Goal: Task Accomplishment & Management: Manage account settings

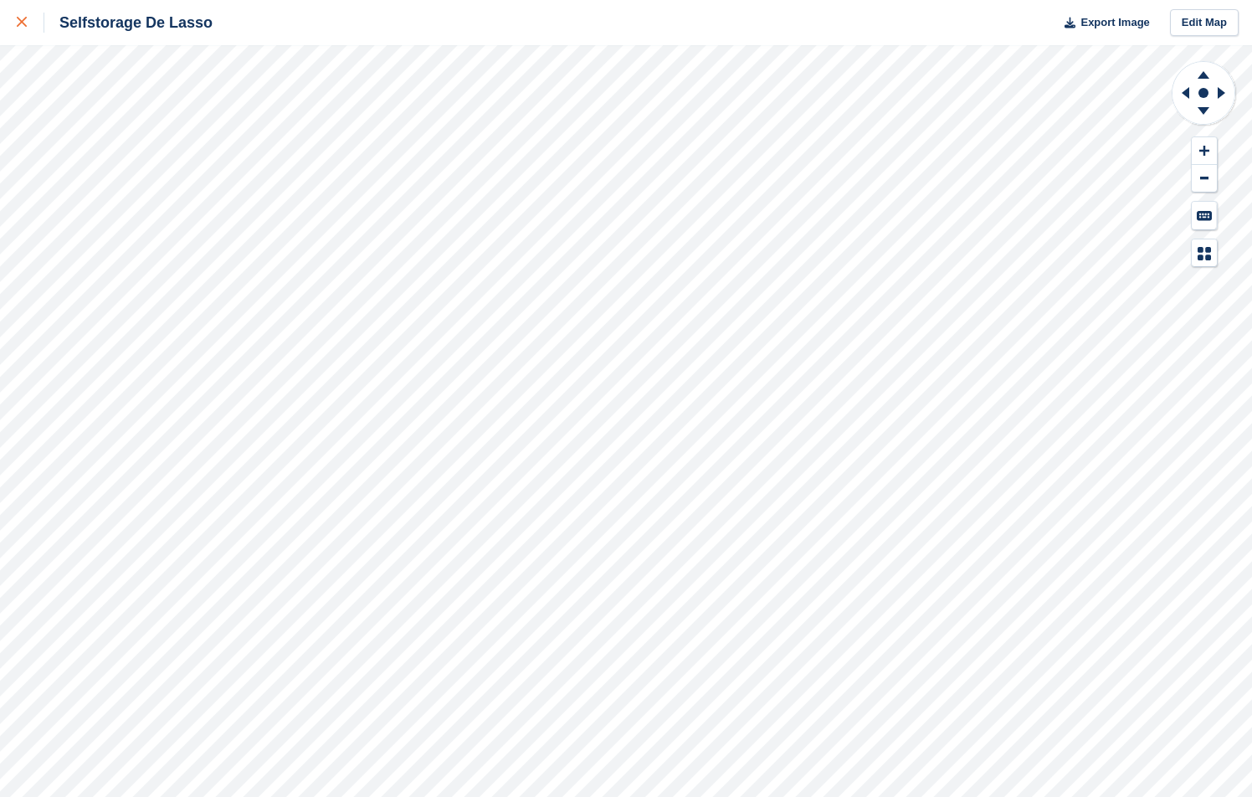
click at [29, 24] on div at bounding box center [31, 23] width 28 height 20
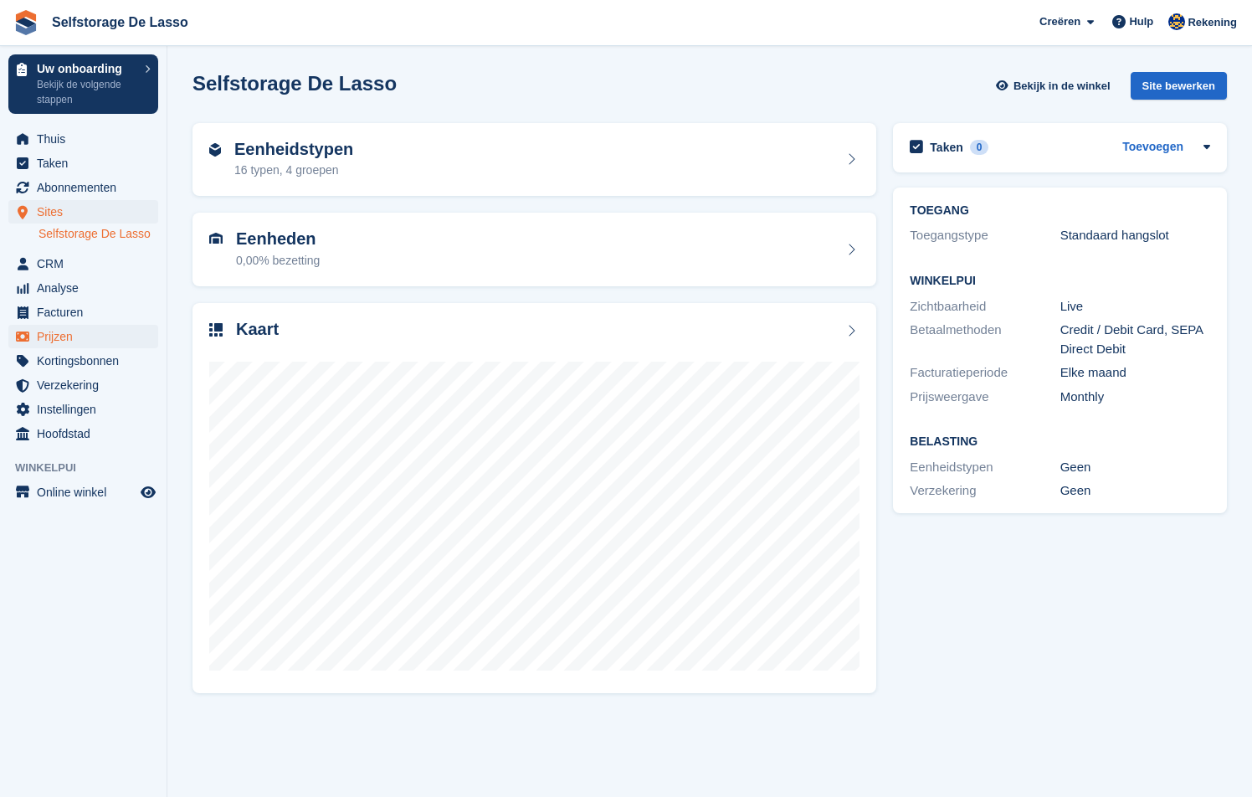
click at [61, 333] on span "Prijzen" at bounding box center [87, 336] width 100 height 23
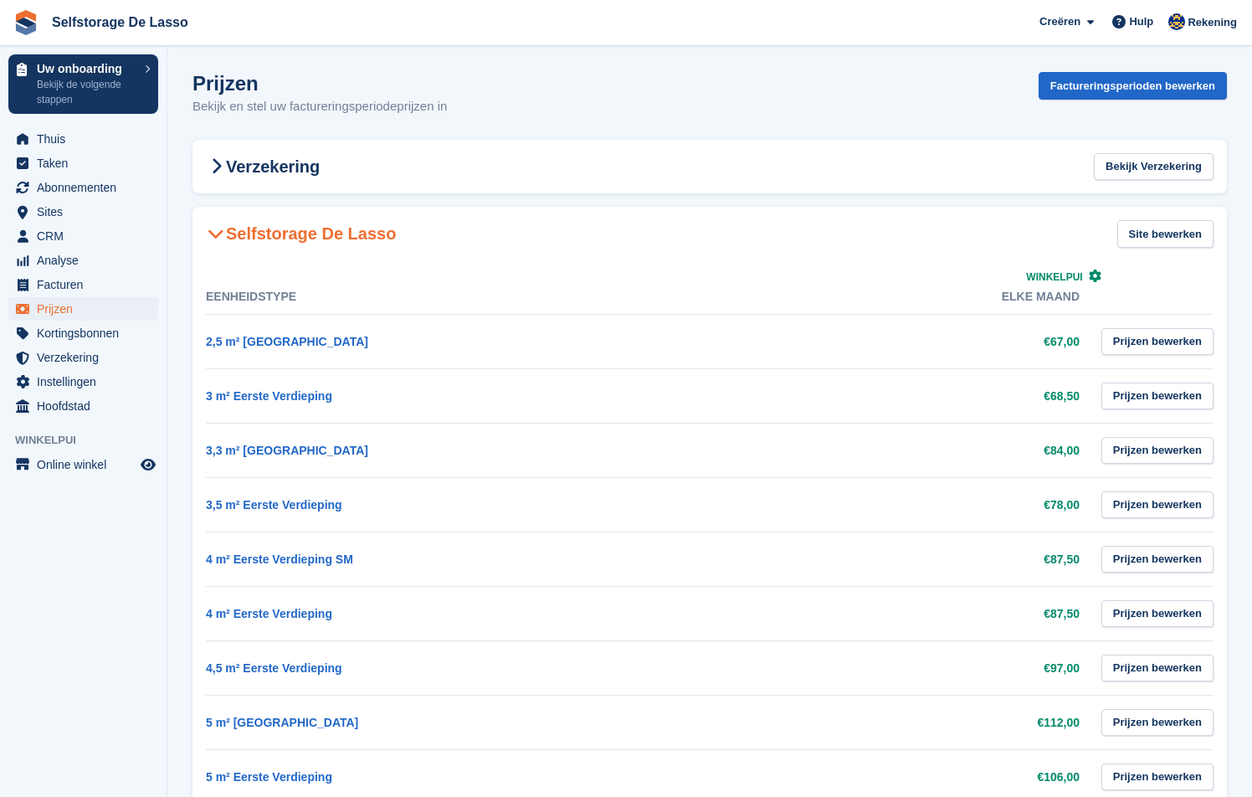
scroll to position [18, 0]
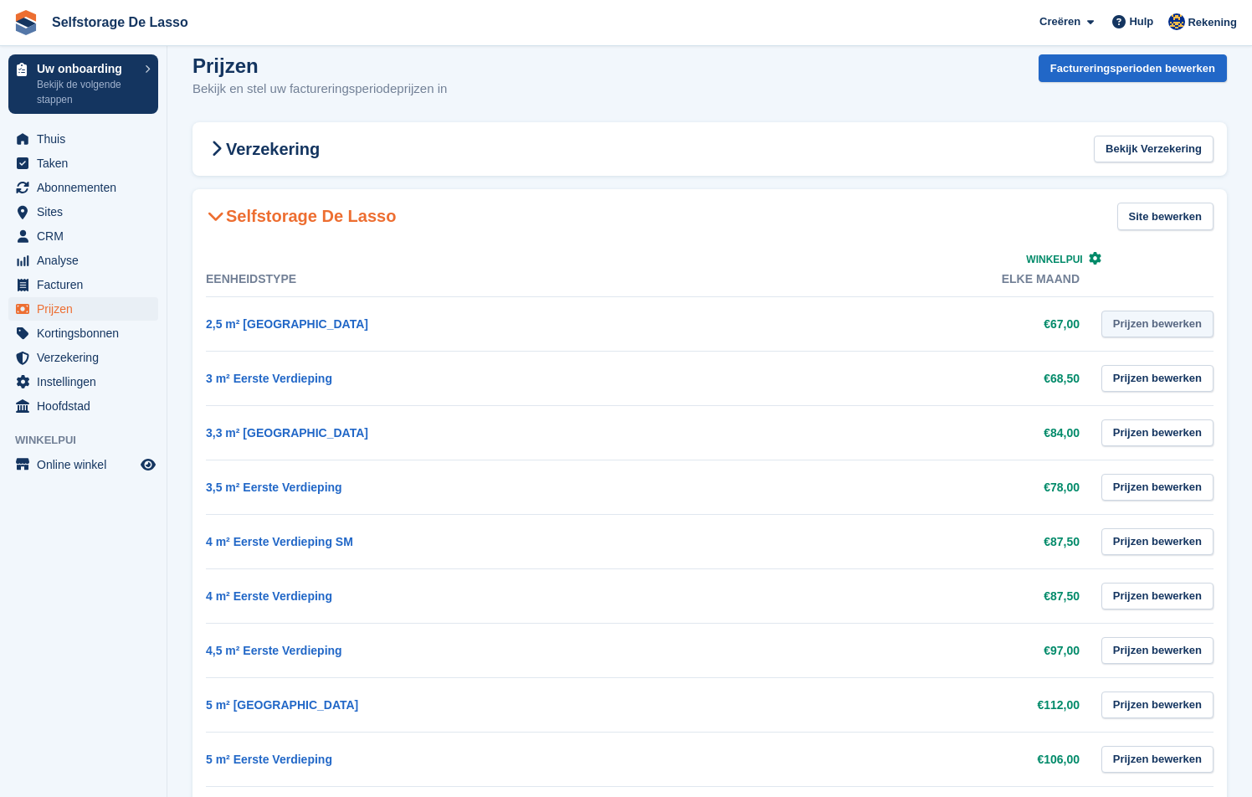
click at [1150, 321] on link "Prijzen bewerken" at bounding box center [1157, 324] width 112 height 28
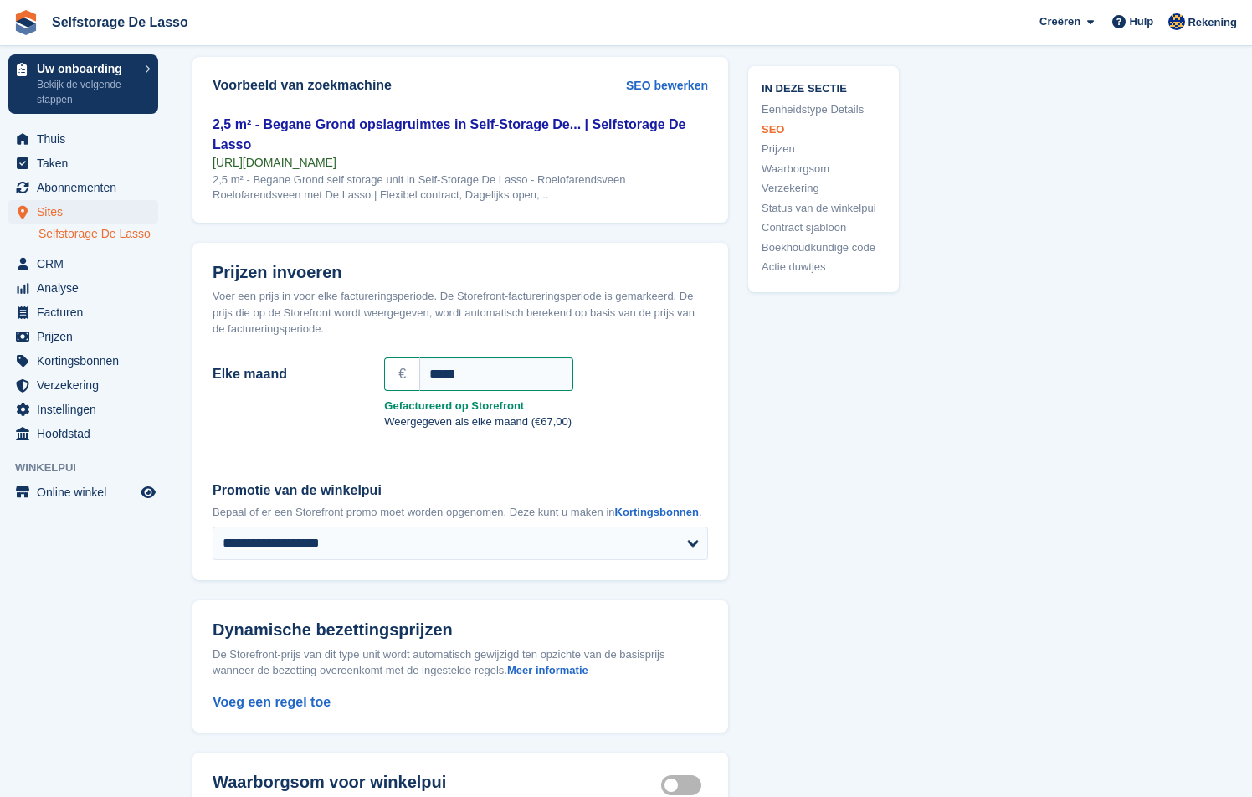
scroll to position [1357, 0]
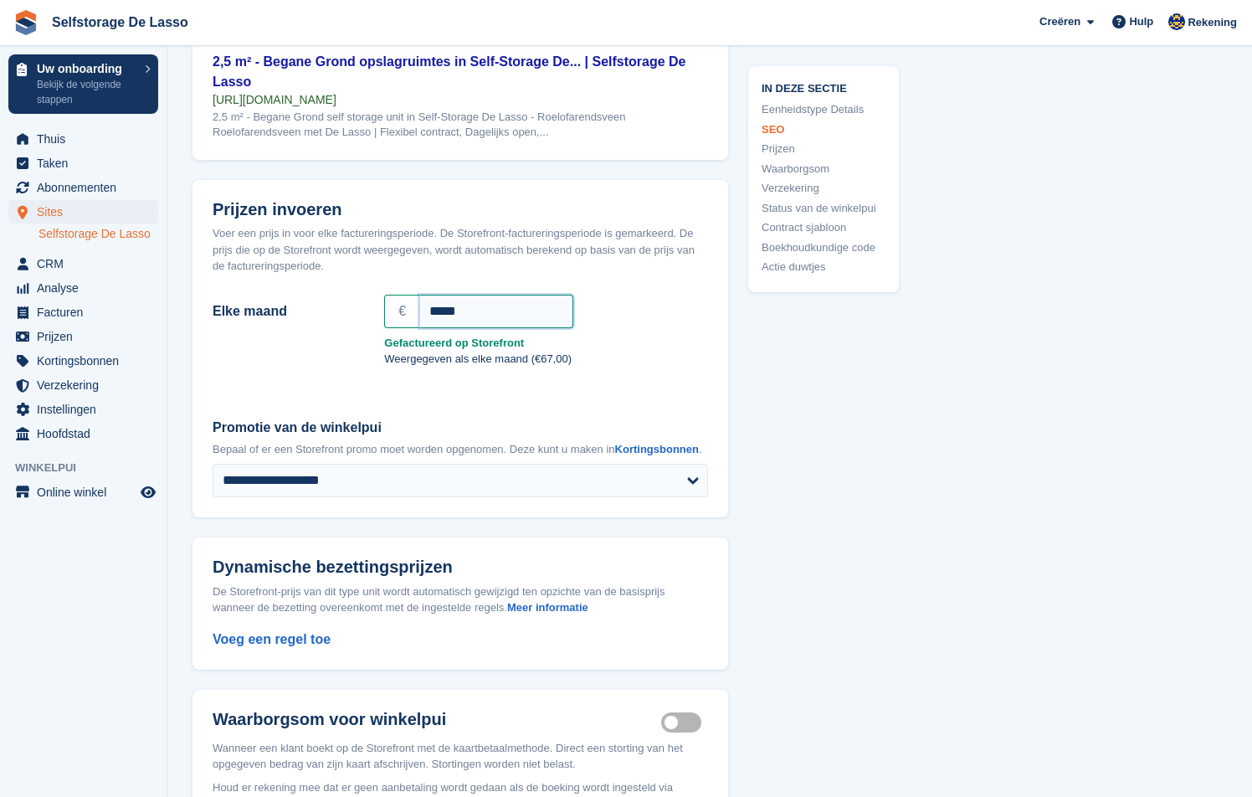
drag, startPoint x: 500, startPoint y: 330, endPoint x: 384, endPoint y: 329, distance: 115.5
click at [384, 328] on div "€ *****" at bounding box center [546, 311] width 324 height 33
drag, startPoint x: 507, startPoint y: 326, endPoint x: 411, endPoint y: 324, distance: 96.2
click at [412, 324] on div "€ ******" at bounding box center [546, 311] width 324 height 33
type input "*"
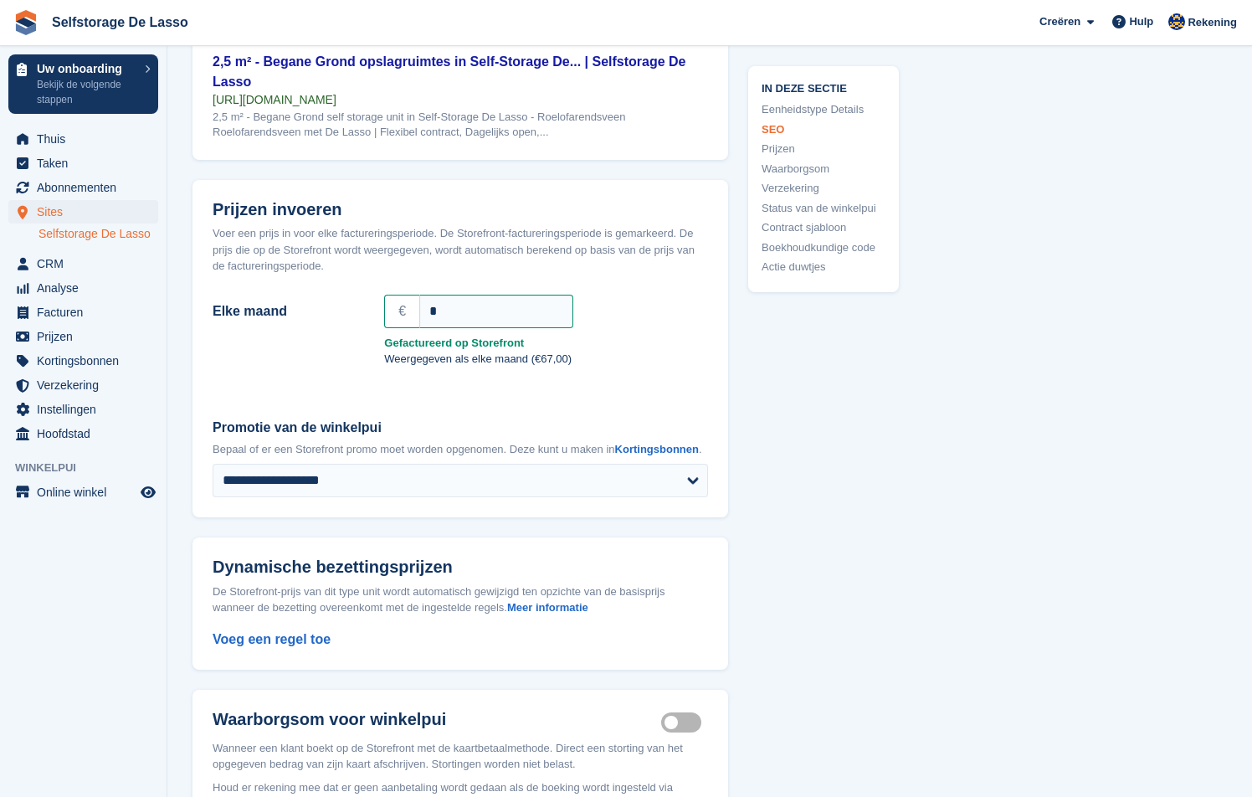
click at [665, 377] on div "Elke maand € * Gefactureerd op Storefront Weergegeven als elke maand (€67,00)" at bounding box center [460, 333] width 495 height 90
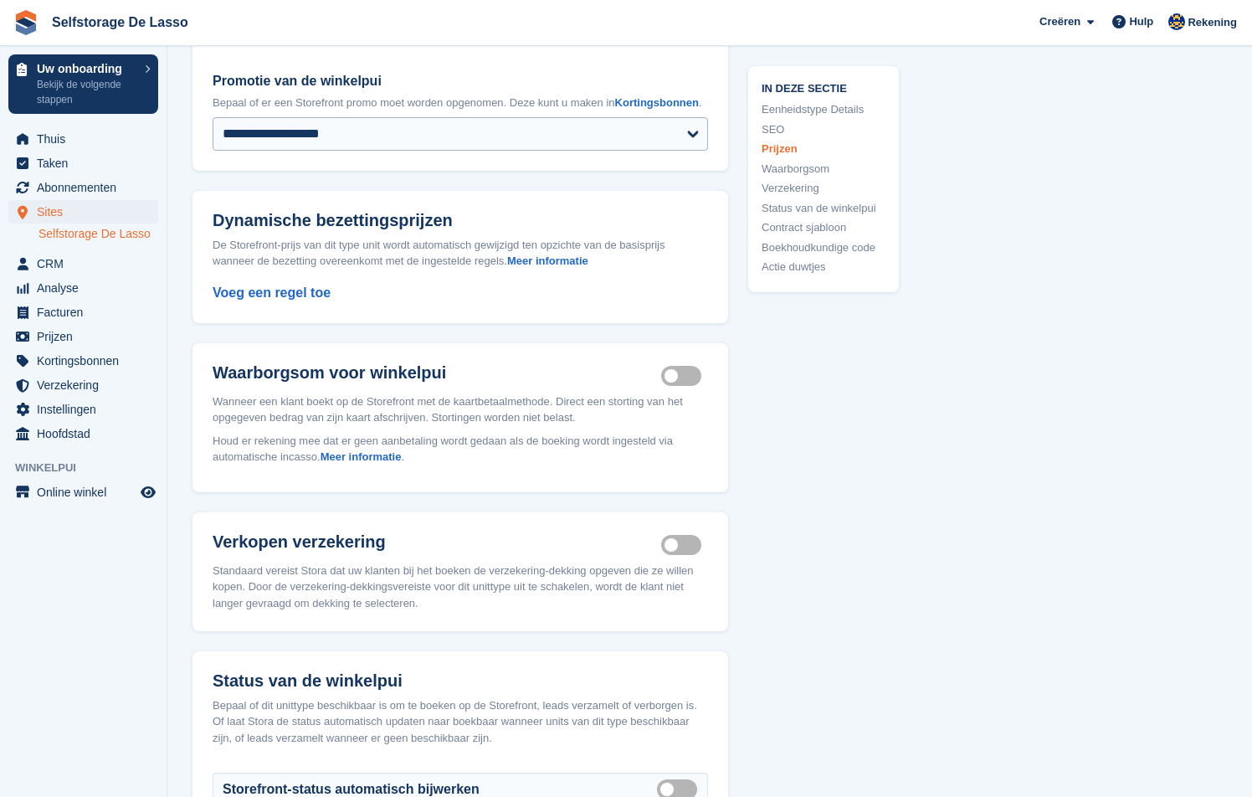
scroll to position [1700, 0]
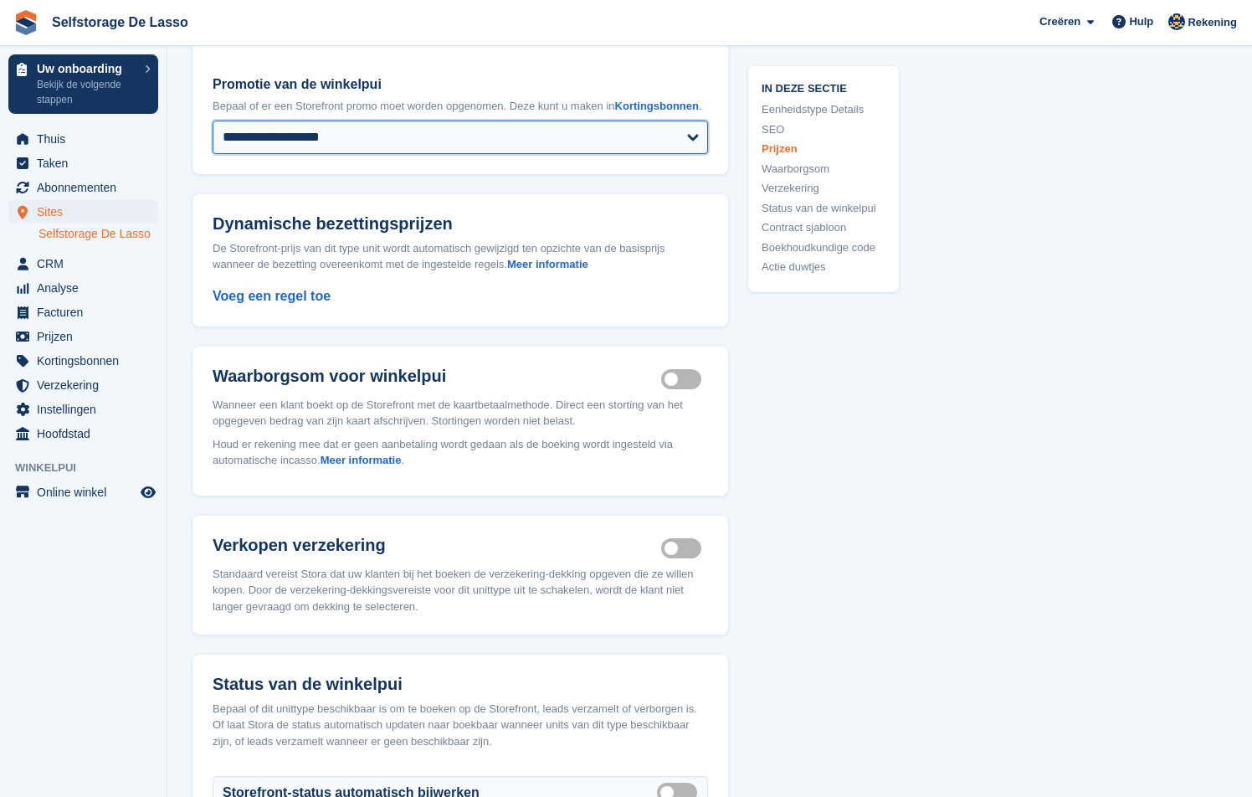
select select
click at [802, 355] on div "In deze sectie Eenheidstype Details SEO Prijzen Waarborgsom Verzekering Status …" at bounding box center [813, 134] width 171 height 3391
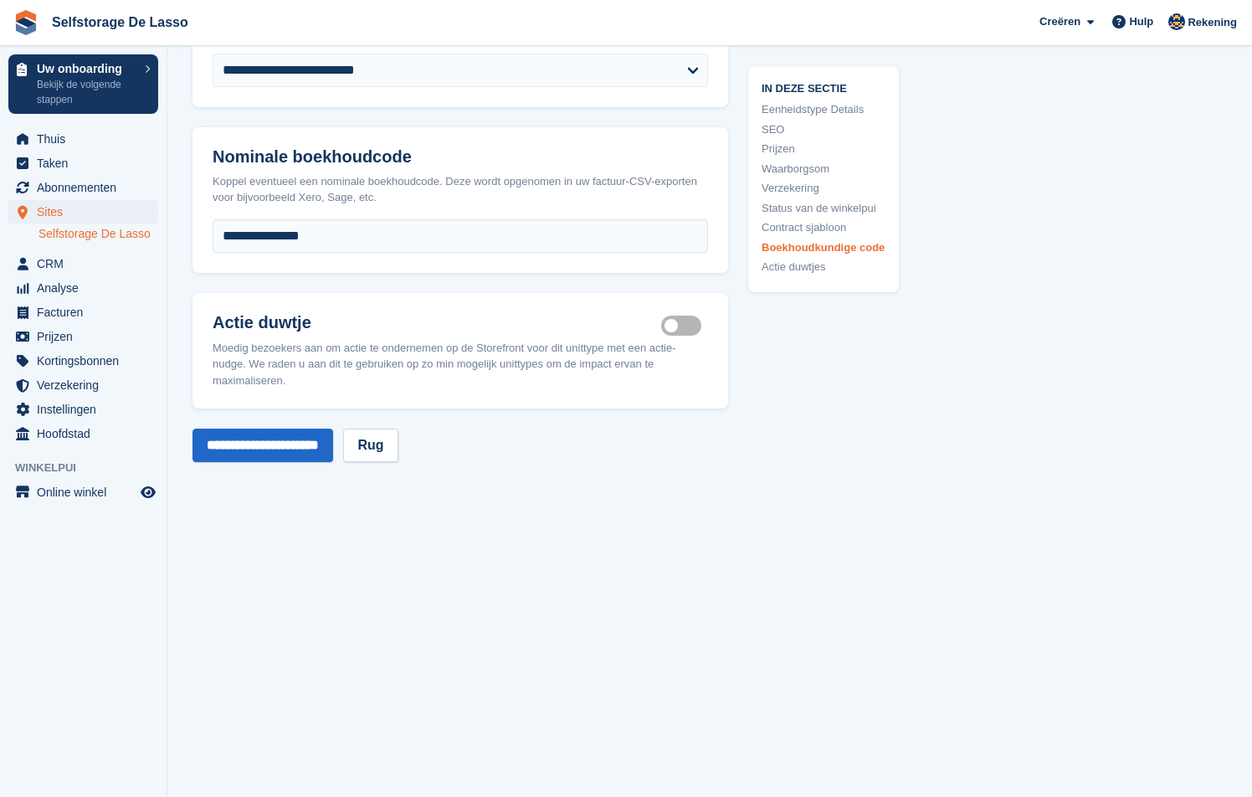
scroll to position [2773, 0]
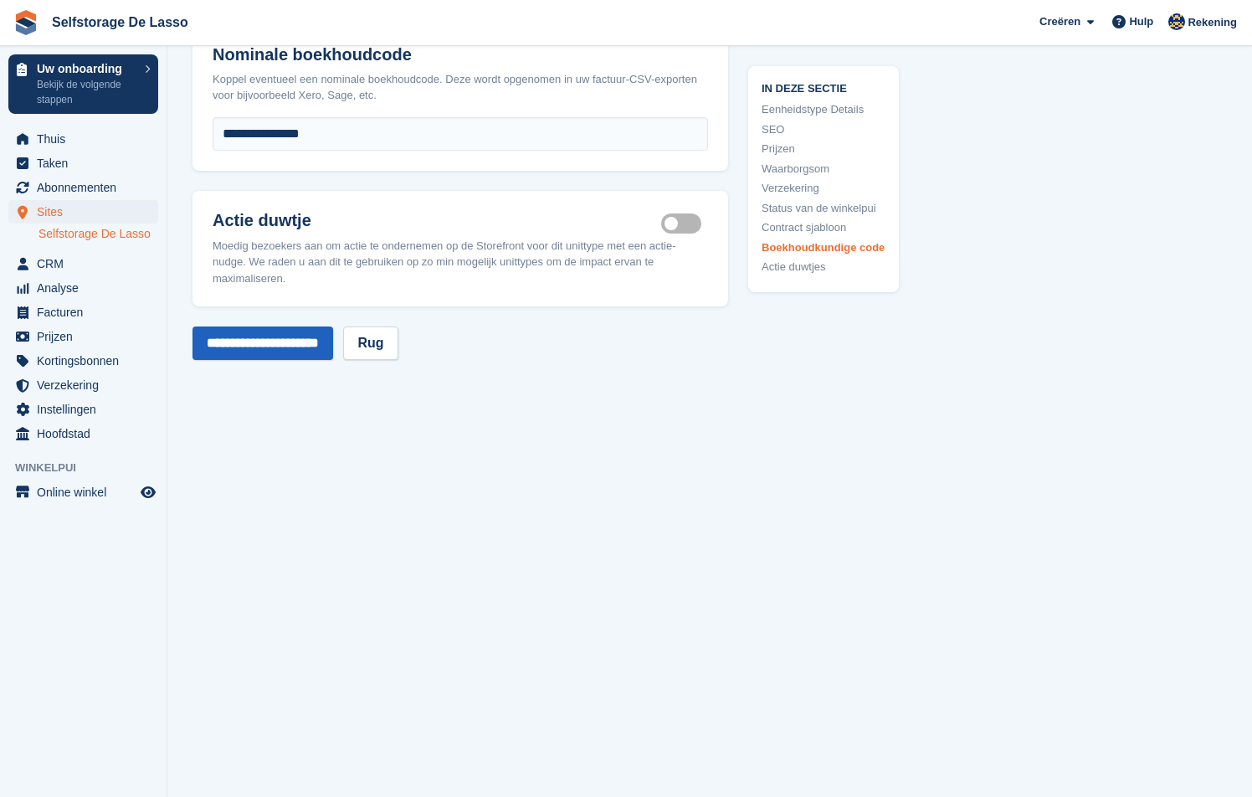
click at [281, 345] on input "**********" at bounding box center [262, 342] width 141 height 33
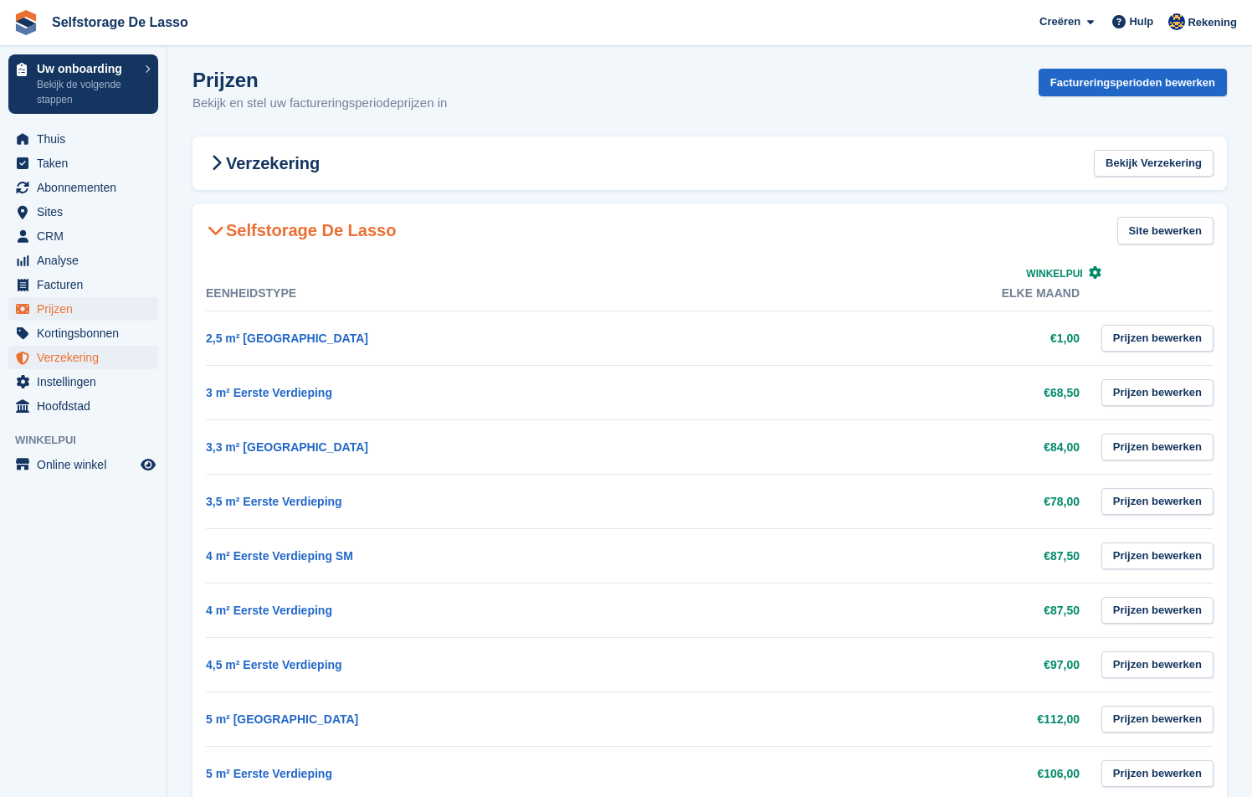
scroll to position [9, 0]
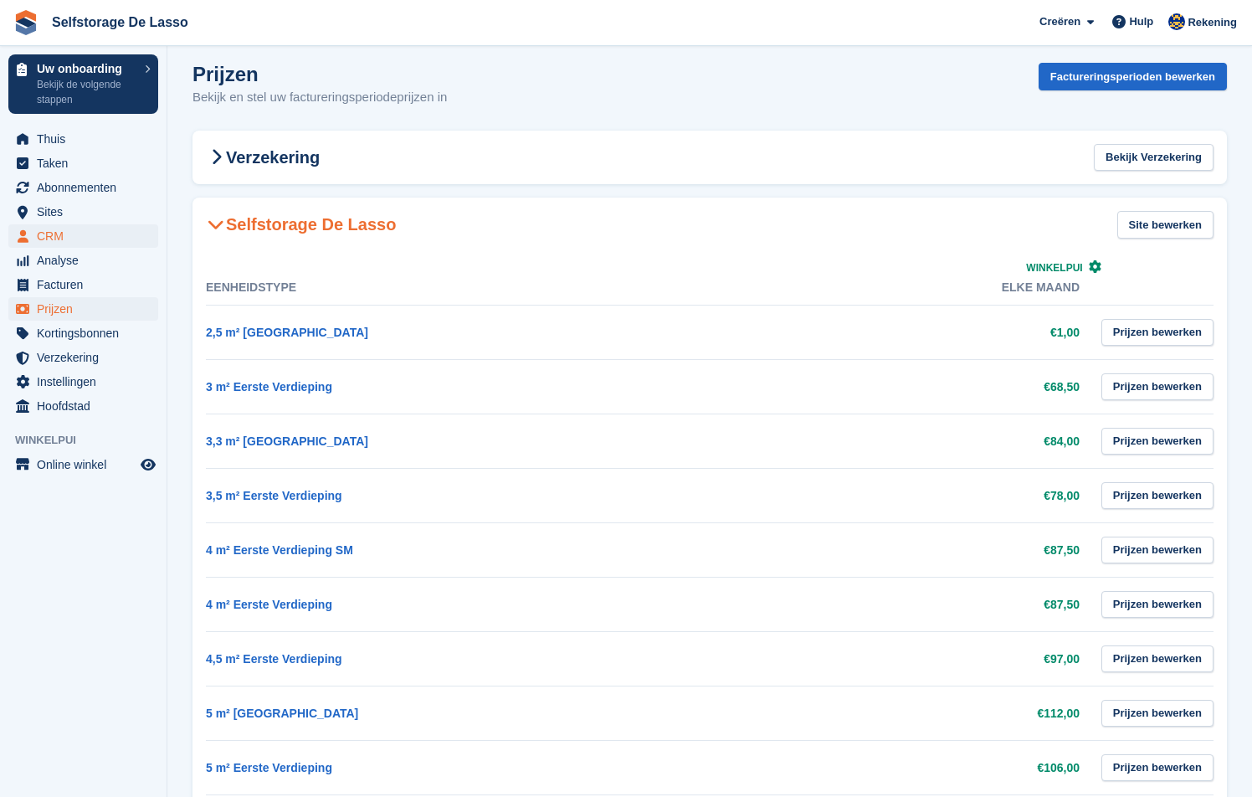
click at [49, 241] on span "CRM" at bounding box center [87, 235] width 100 height 23
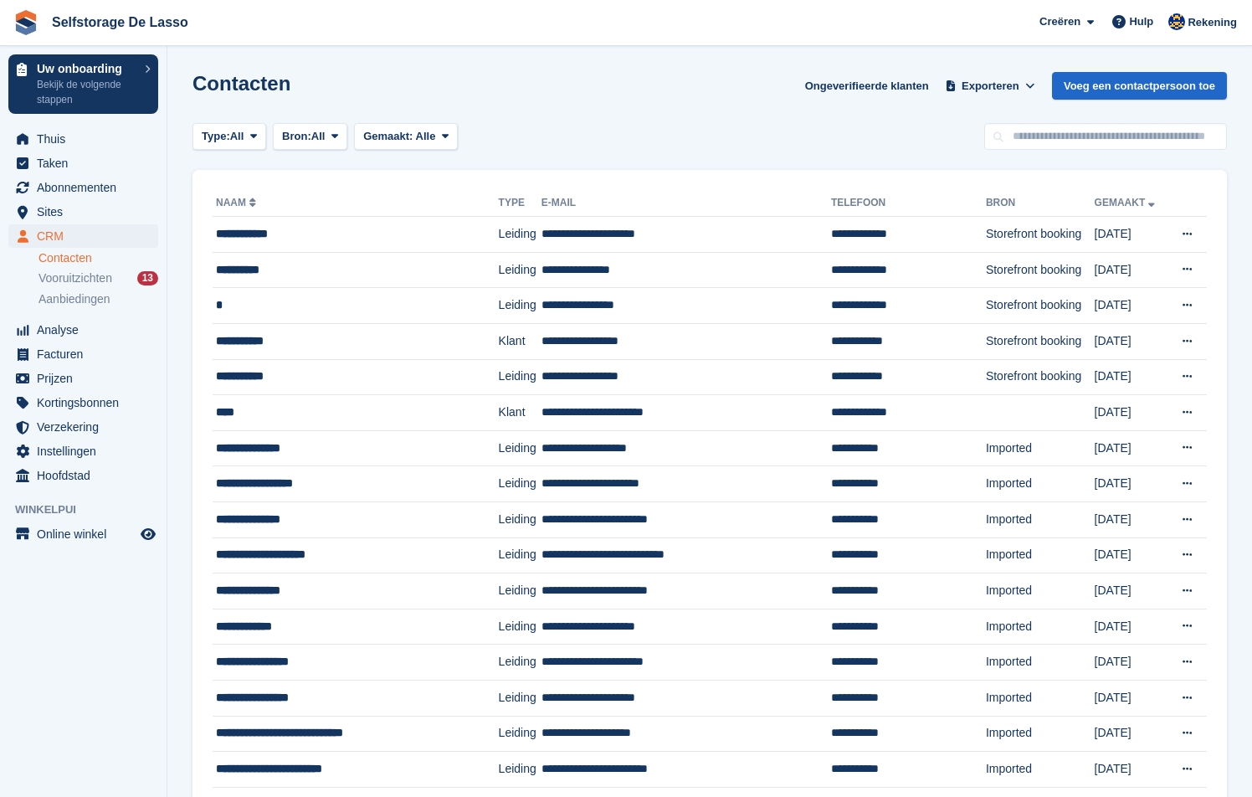
click at [58, 259] on link "Contacten" at bounding box center [98, 258] width 120 height 16
click at [261, 342] on div "**********" at bounding box center [340, 341] width 249 height 18
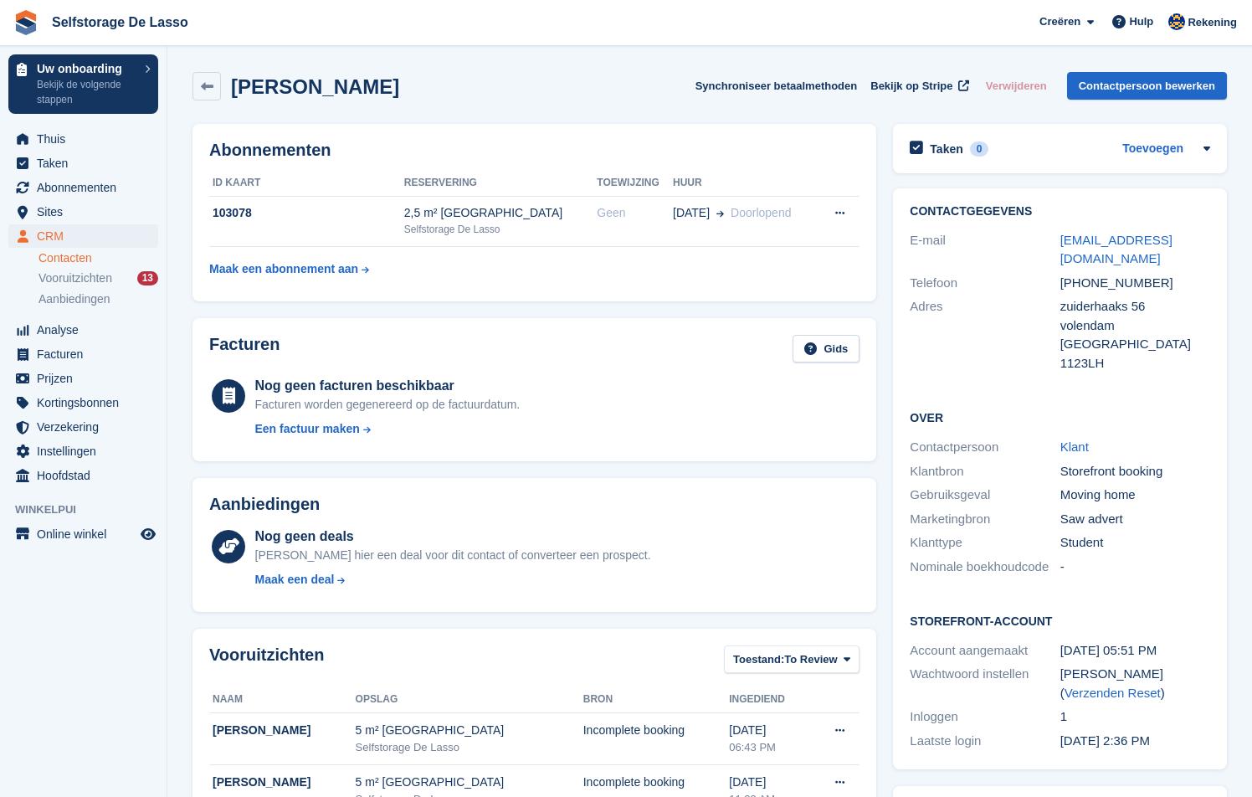
scroll to position [3, 0]
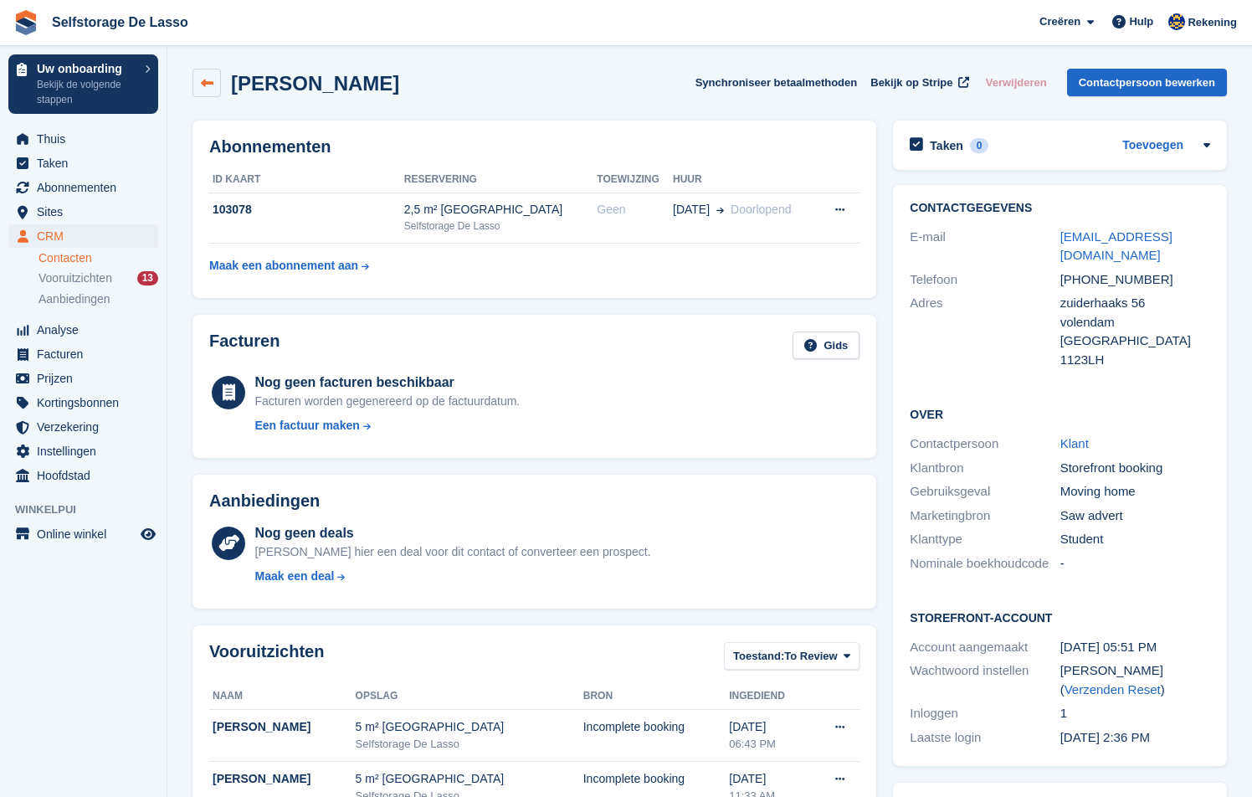
click at [208, 79] on icon at bounding box center [207, 83] width 13 height 13
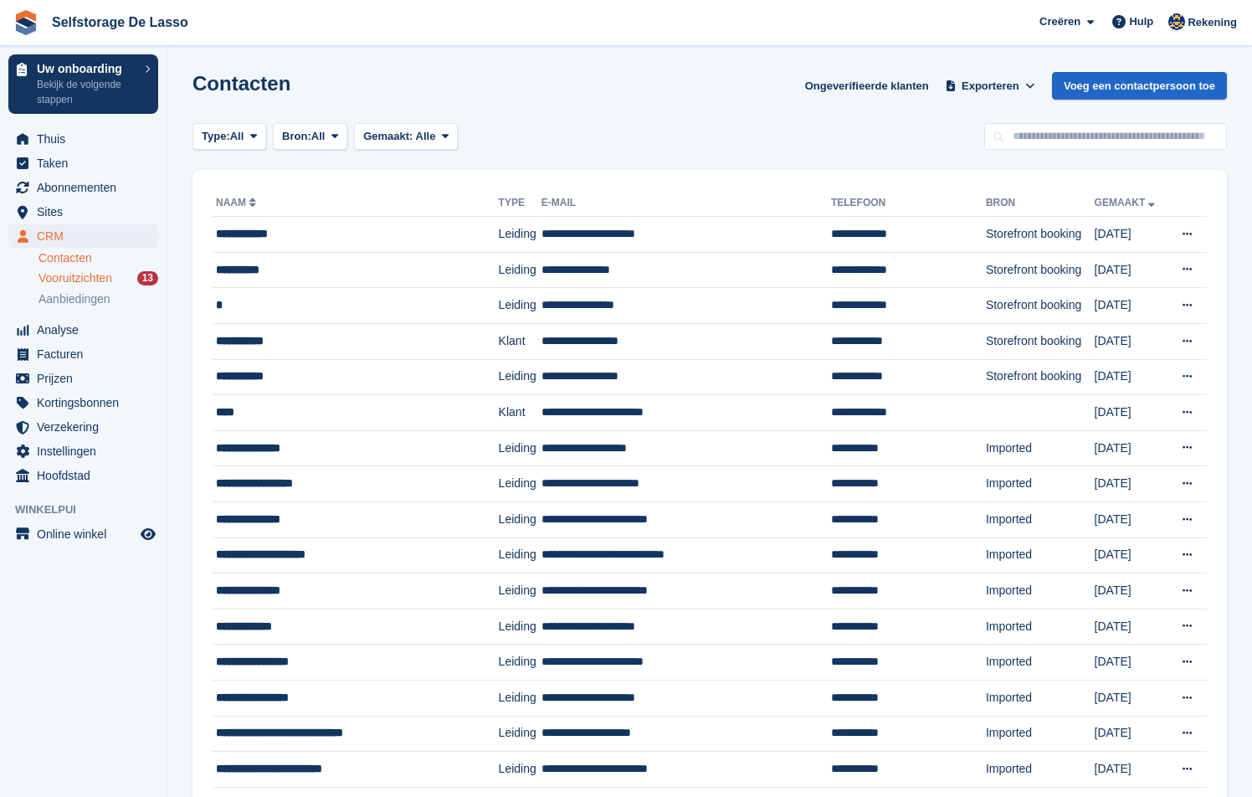
click at [85, 275] on span "Vooruitzichten" at bounding box center [75, 278] width 74 height 16
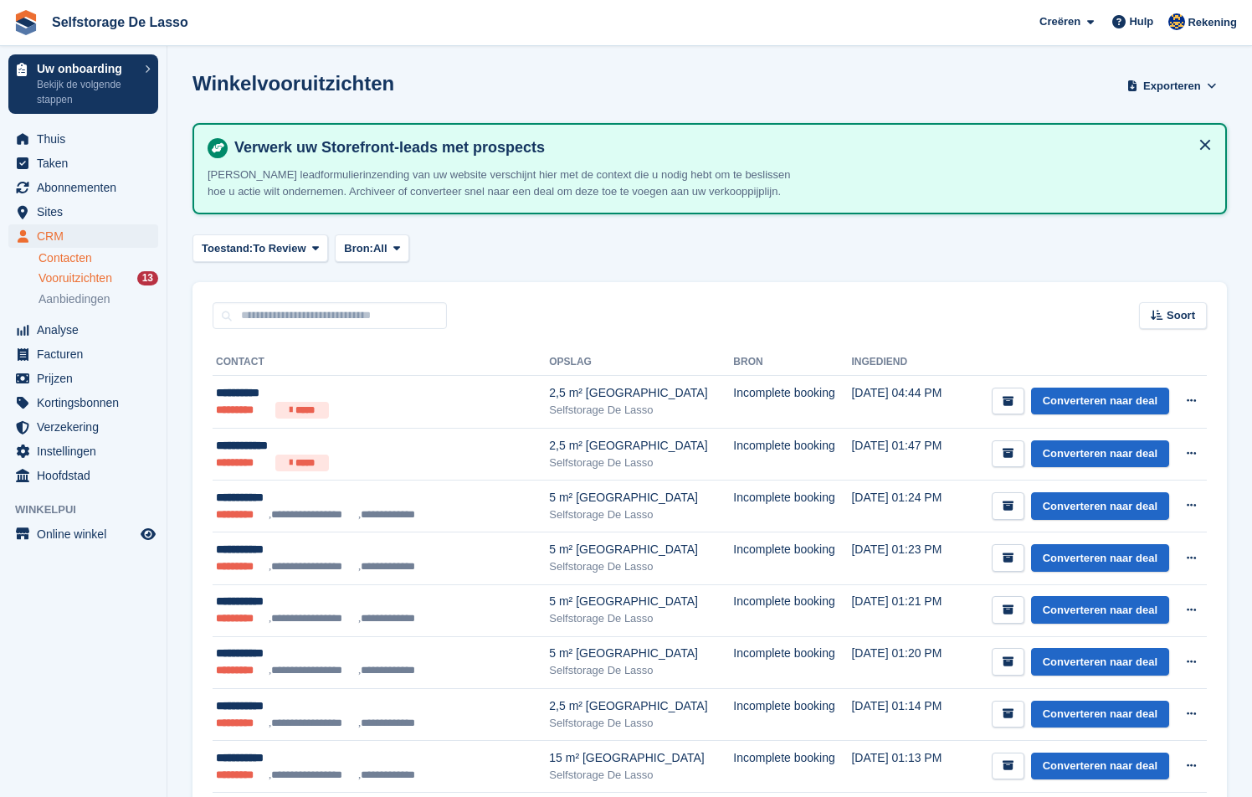
click at [73, 259] on link "Contacten" at bounding box center [98, 258] width 120 height 16
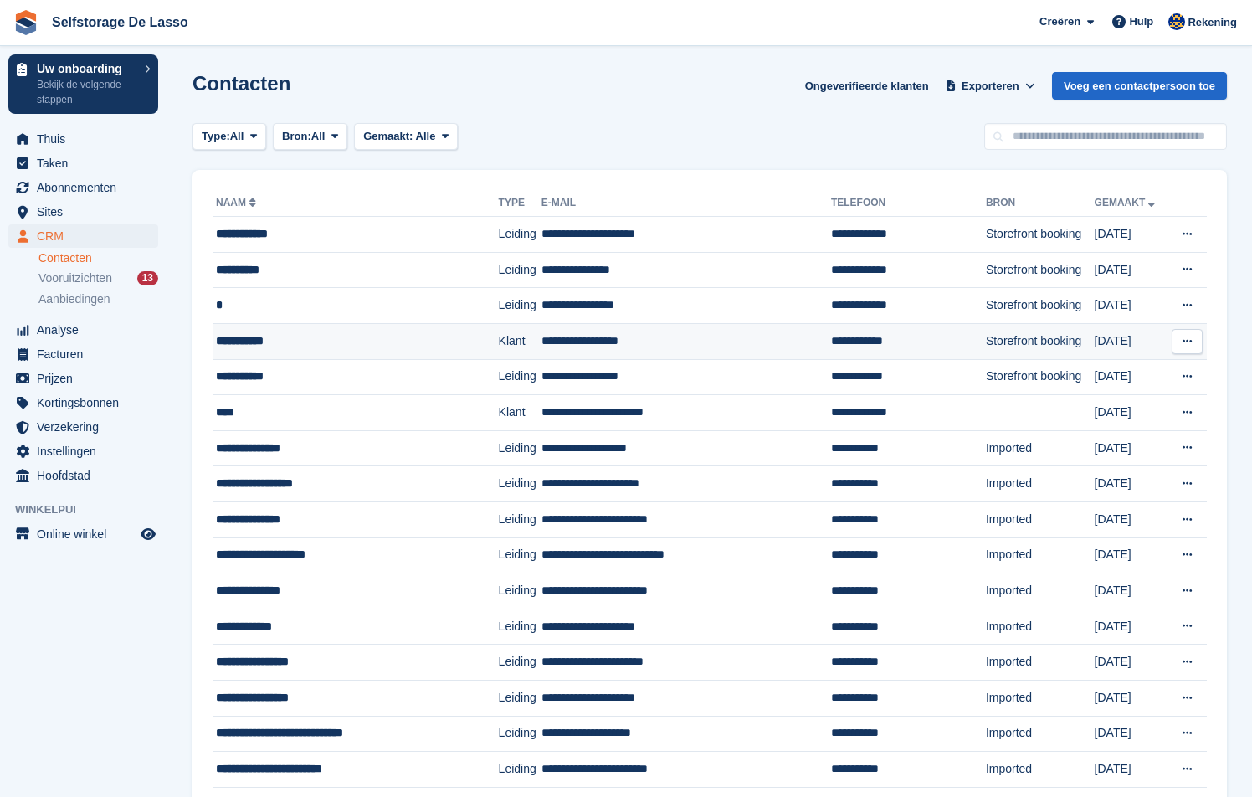
click at [285, 341] on div "**********" at bounding box center [340, 341] width 249 height 18
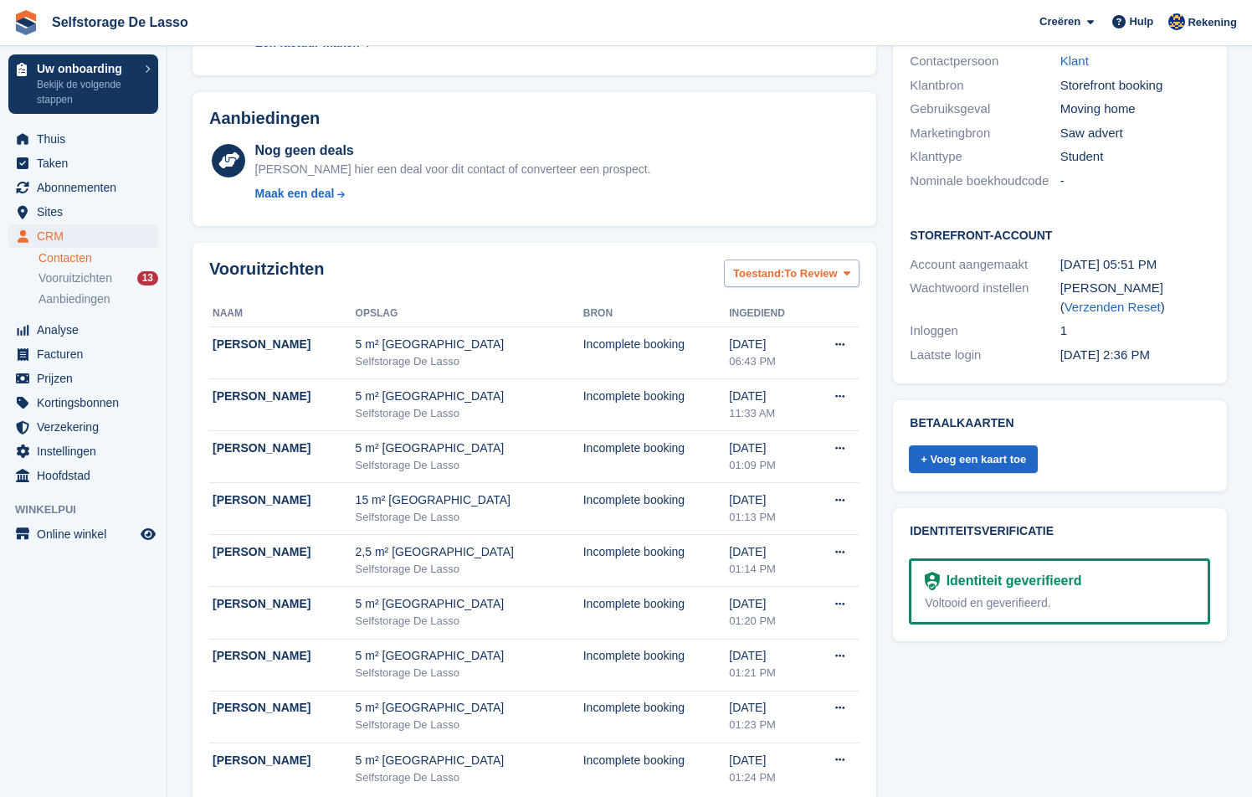
scroll to position [420, 0]
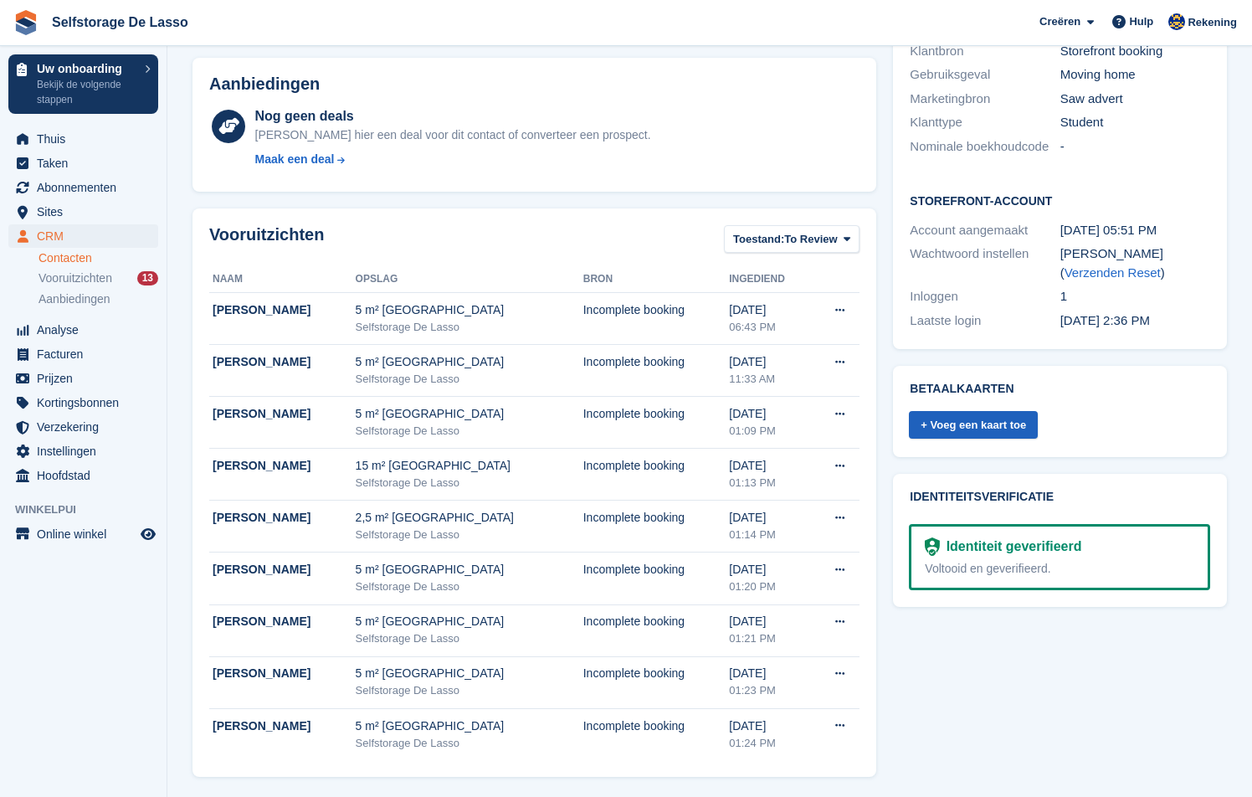
click at [987, 411] on link "+ Voeg een kaart toe" at bounding box center [973, 425] width 129 height 28
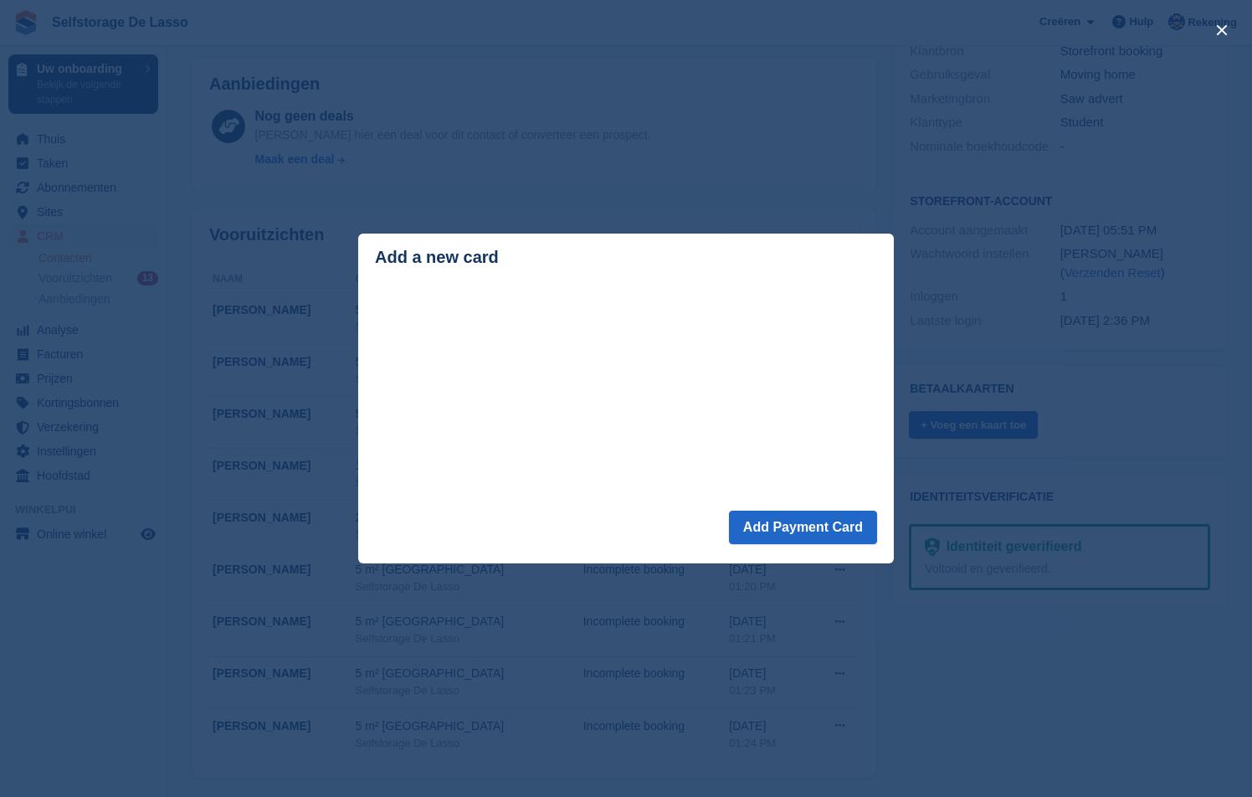
click at [1024, 677] on div "close" at bounding box center [626, 398] width 1252 height 797
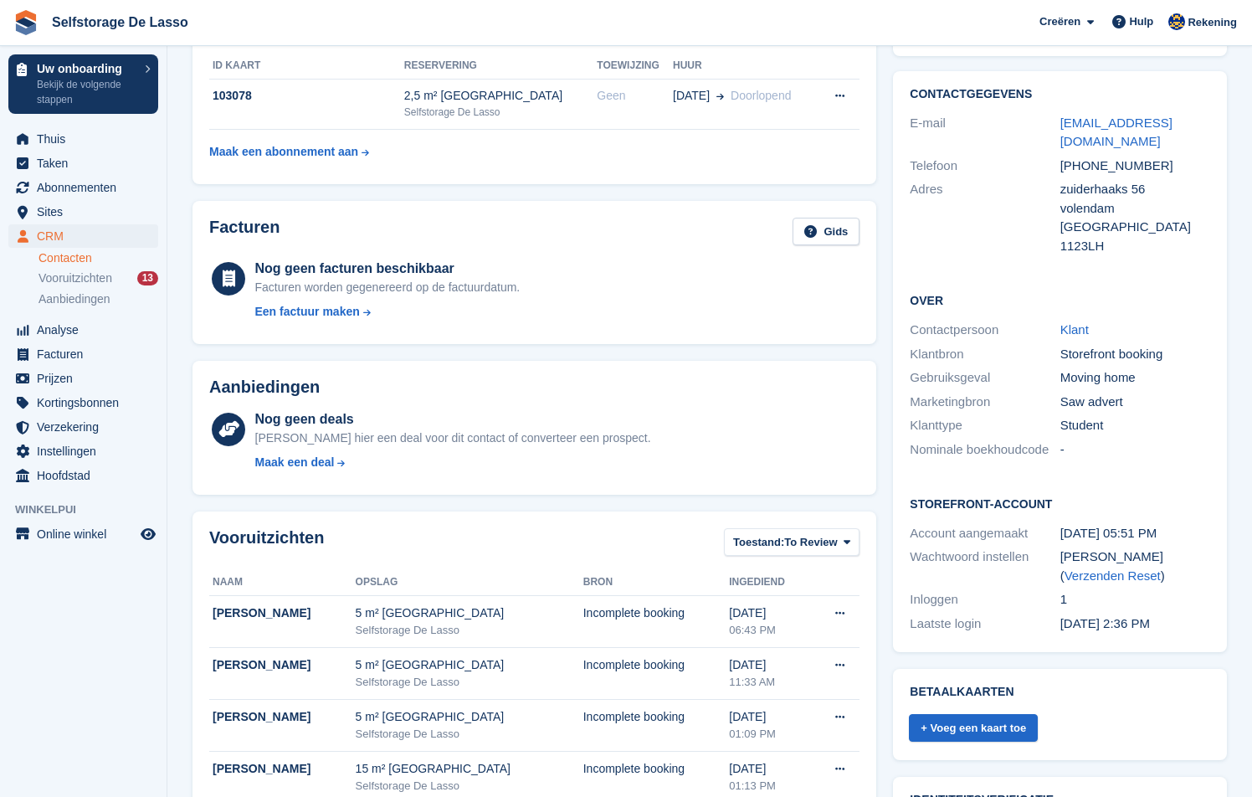
scroll to position [3, 0]
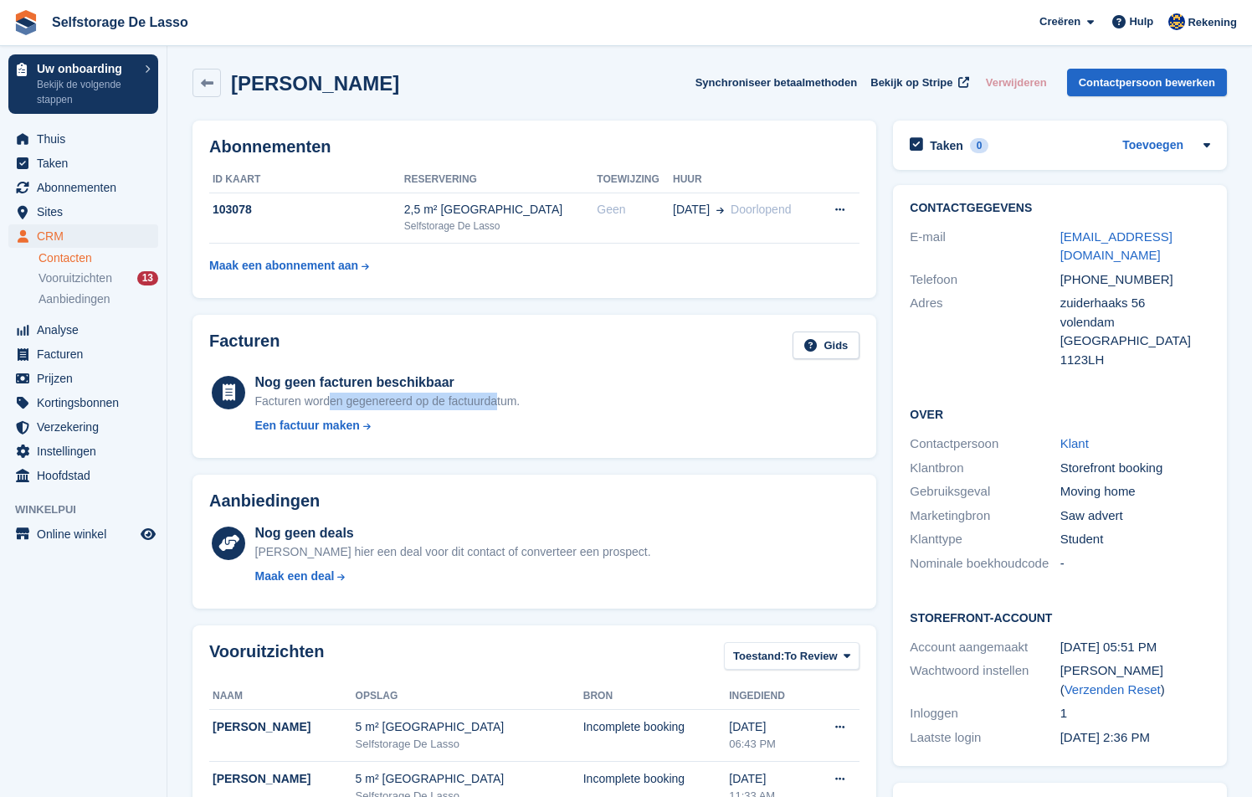
drag, startPoint x: 406, startPoint y: 399, endPoint x: 506, endPoint y: 396, distance: 100.5
click at [506, 396] on div "Facturen worden gegenereerd op de factuurdatum." at bounding box center [387, 401] width 265 height 18
click at [514, 399] on div "Facturen worden gegenereerd op de factuurdatum." at bounding box center [387, 401] width 265 height 18
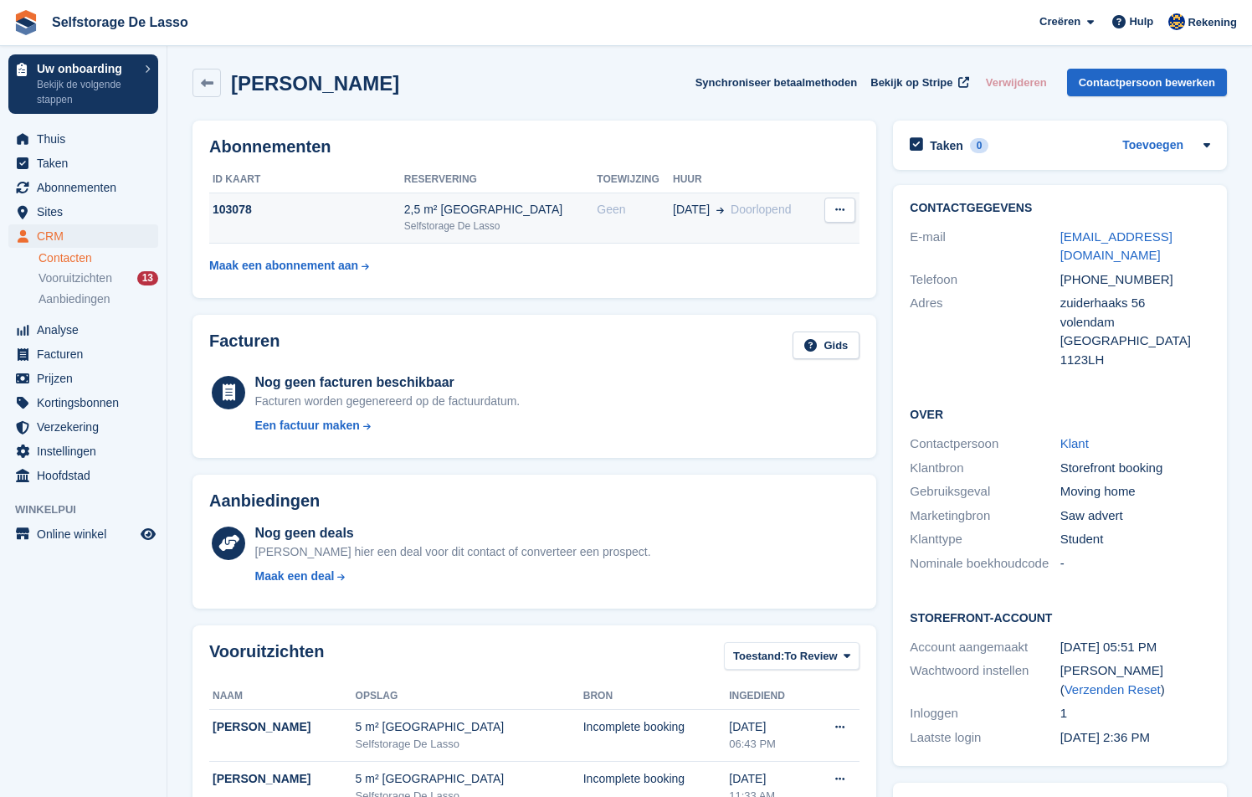
click at [673, 217] on span "[DATE]" at bounding box center [691, 210] width 37 height 18
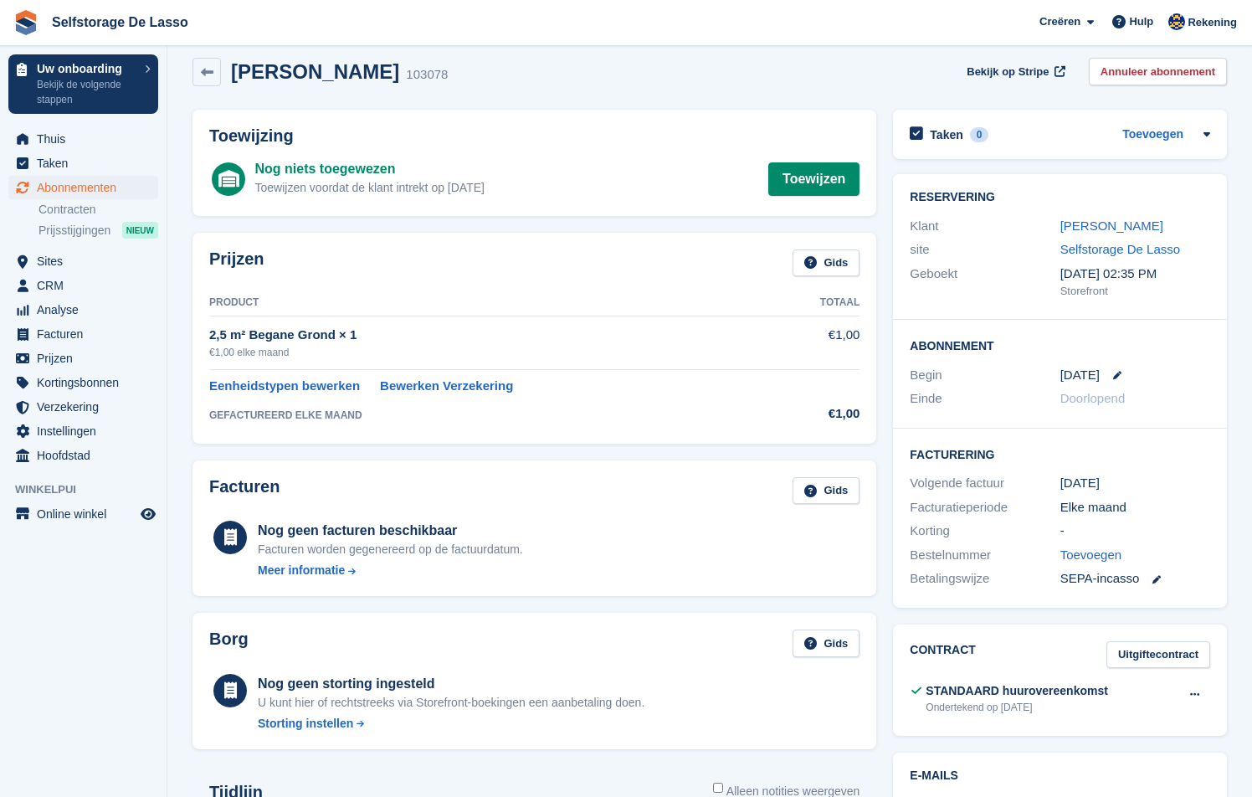
scroll to position [18, 0]
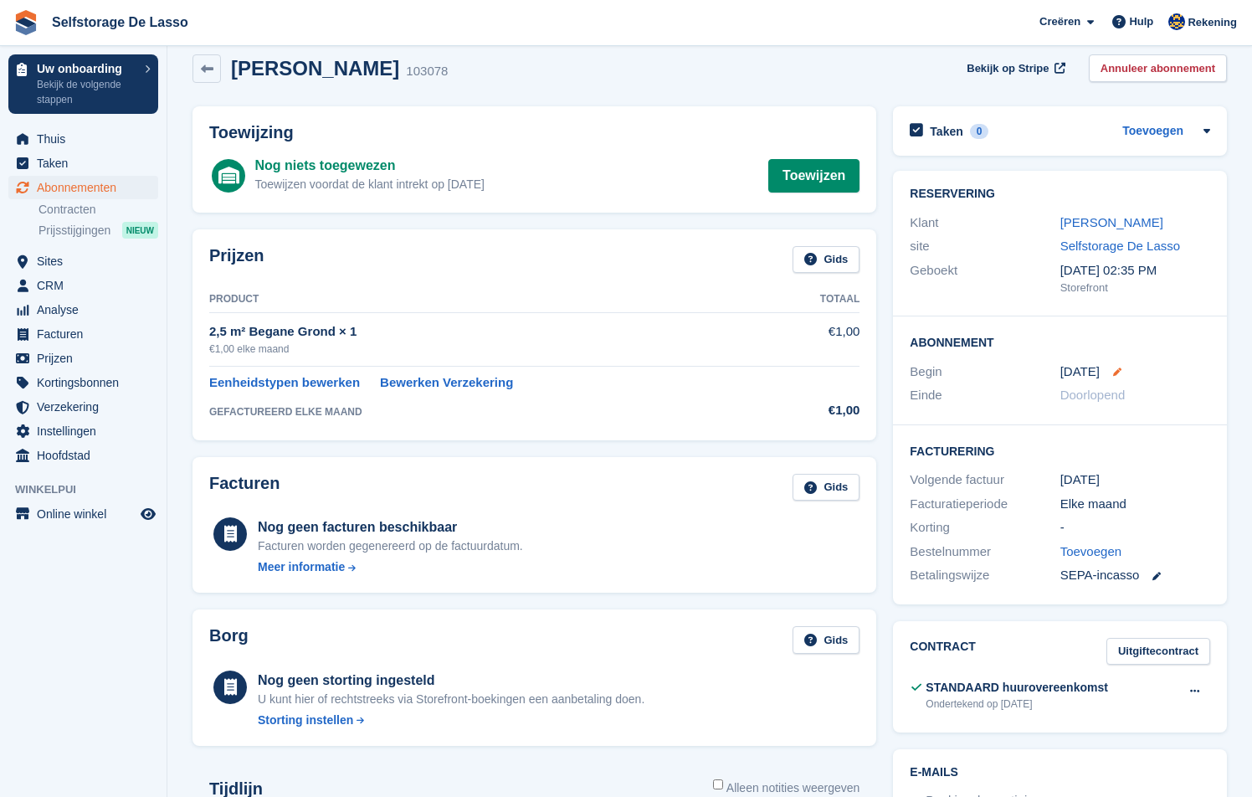
click at [1117, 370] on icon at bounding box center [1117, 371] width 8 height 8
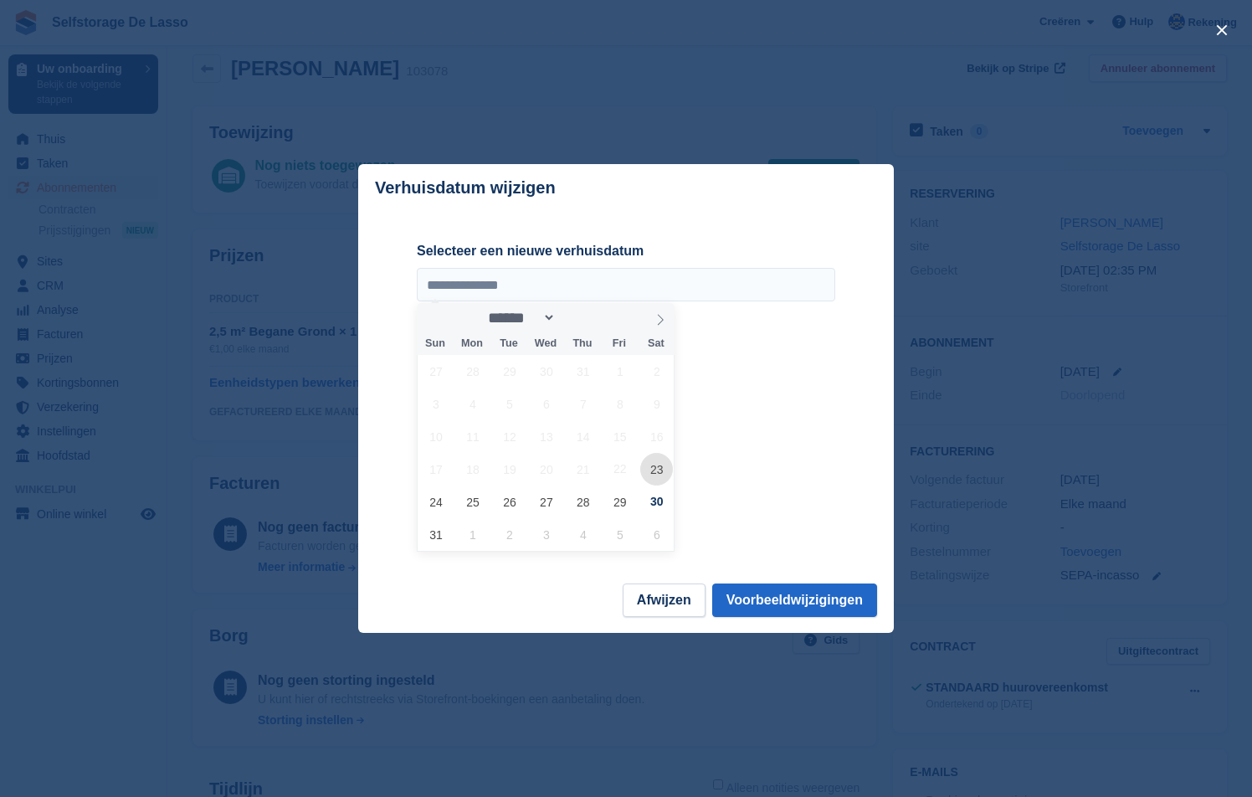
click at [656, 470] on span "23" at bounding box center [656, 469] width 33 height 33
type input "**********"
click at [807, 601] on button "Voorbeeldwijzigingen" at bounding box center [794, 599] width 165 height 33
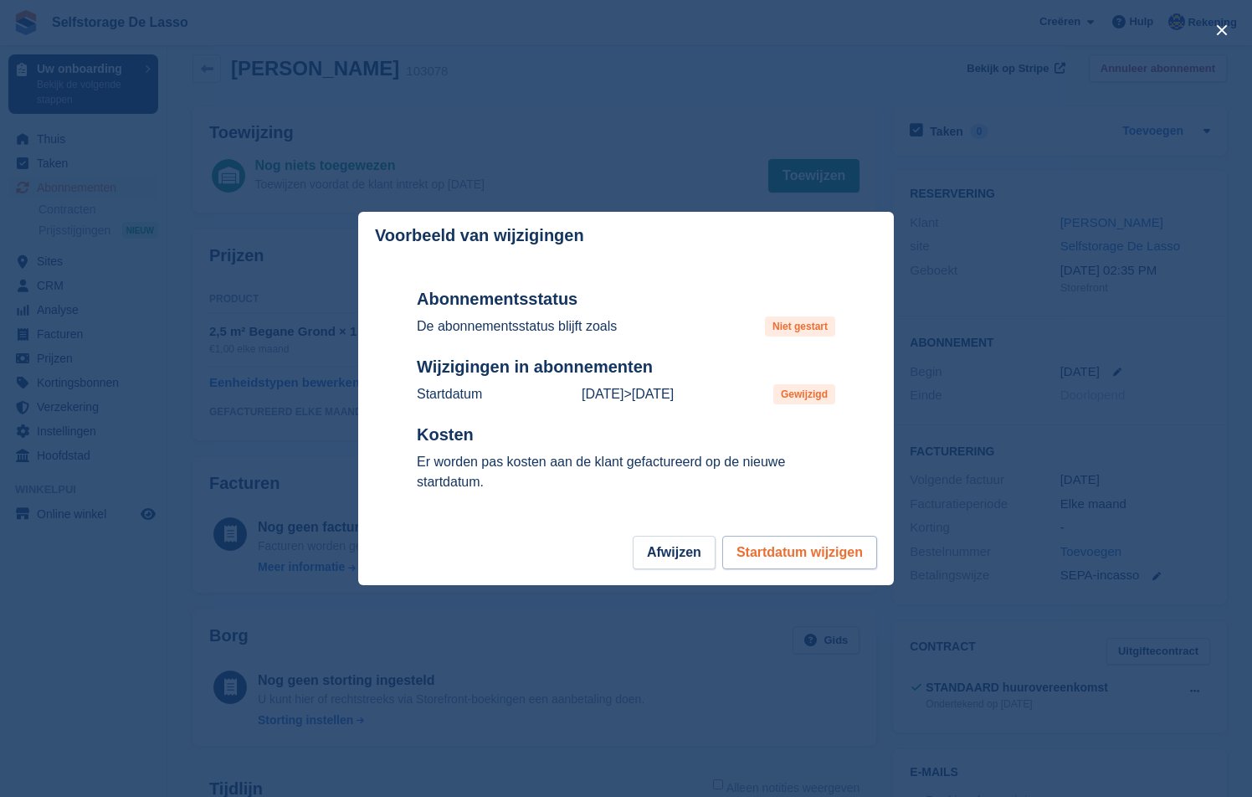
click at [808, 556] on button "Startdatum wijzigen" at bounding box center [799, 552] width 155 height 33
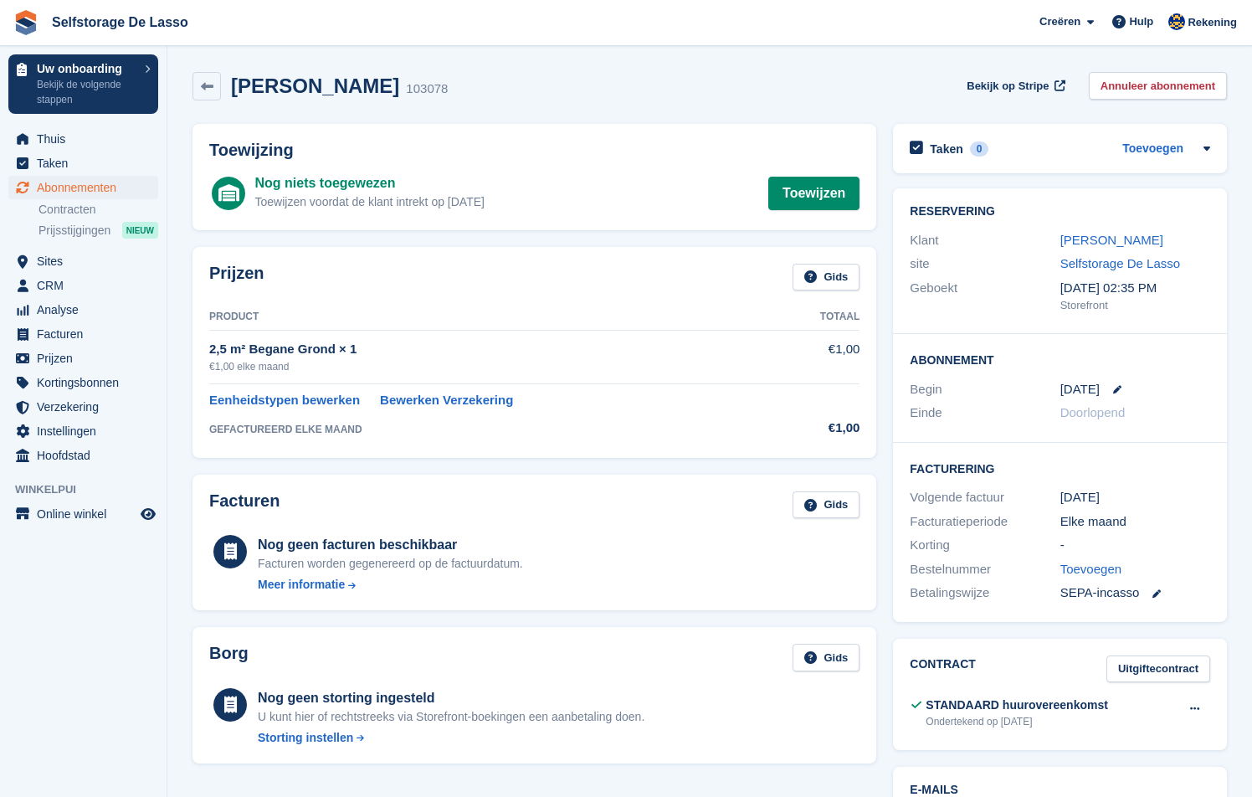
scroll to position [3, 0]
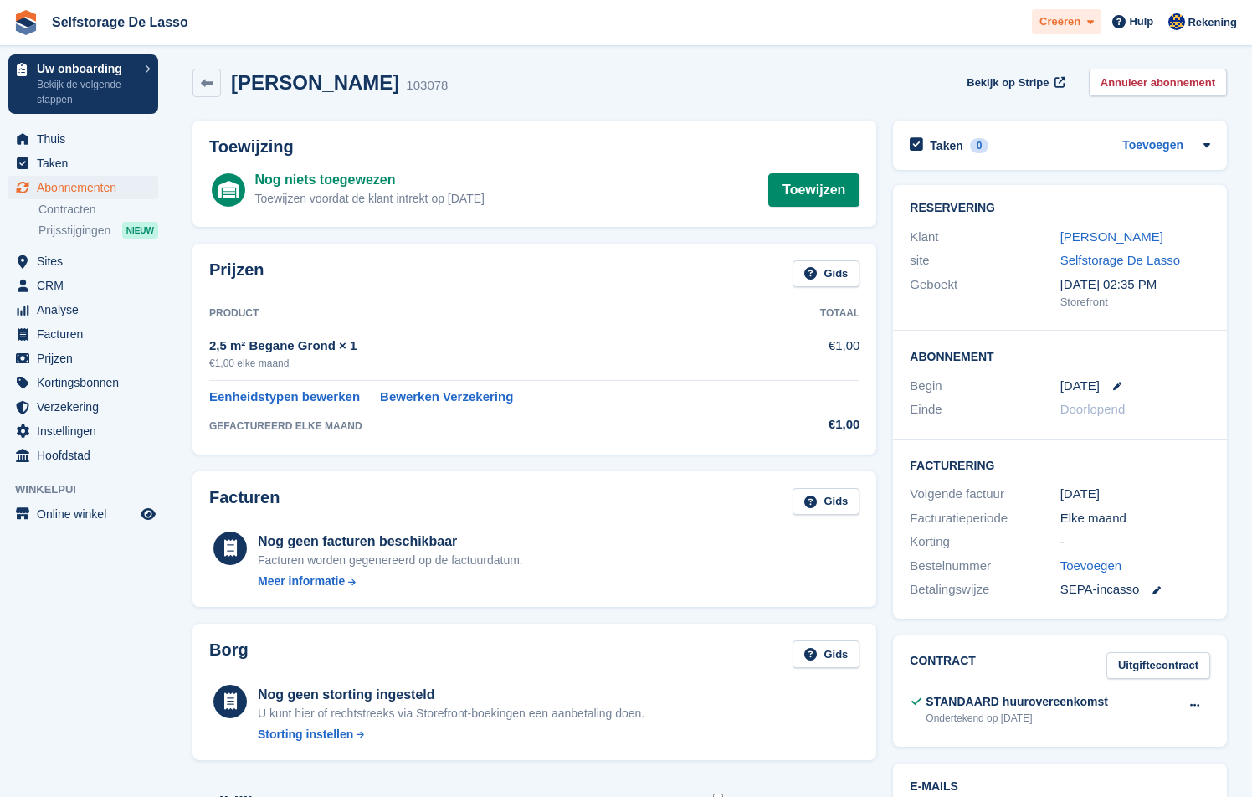
click at [1090, 24] on icon at bounding box center [1090, 22] width 7 height 11
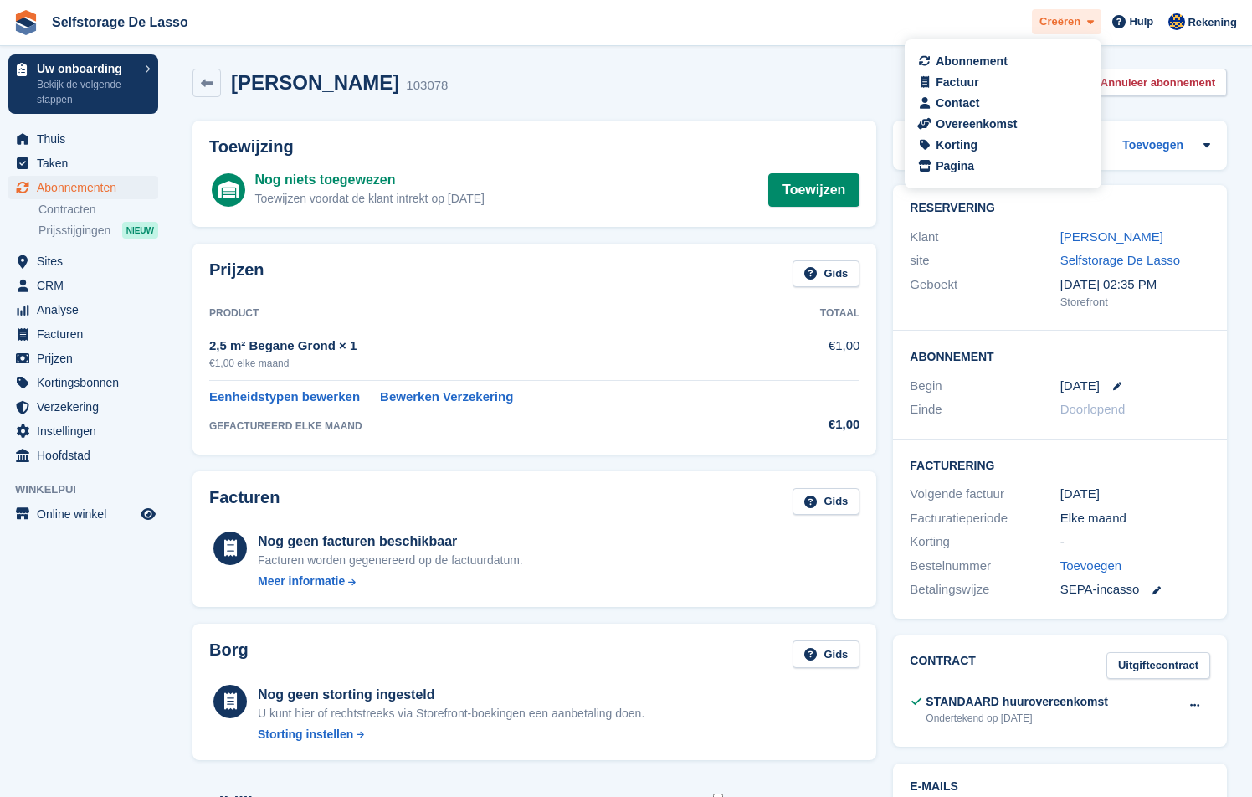
click at [1090, 24] on icon at bounding box center [1090, 22] width 7 height 11
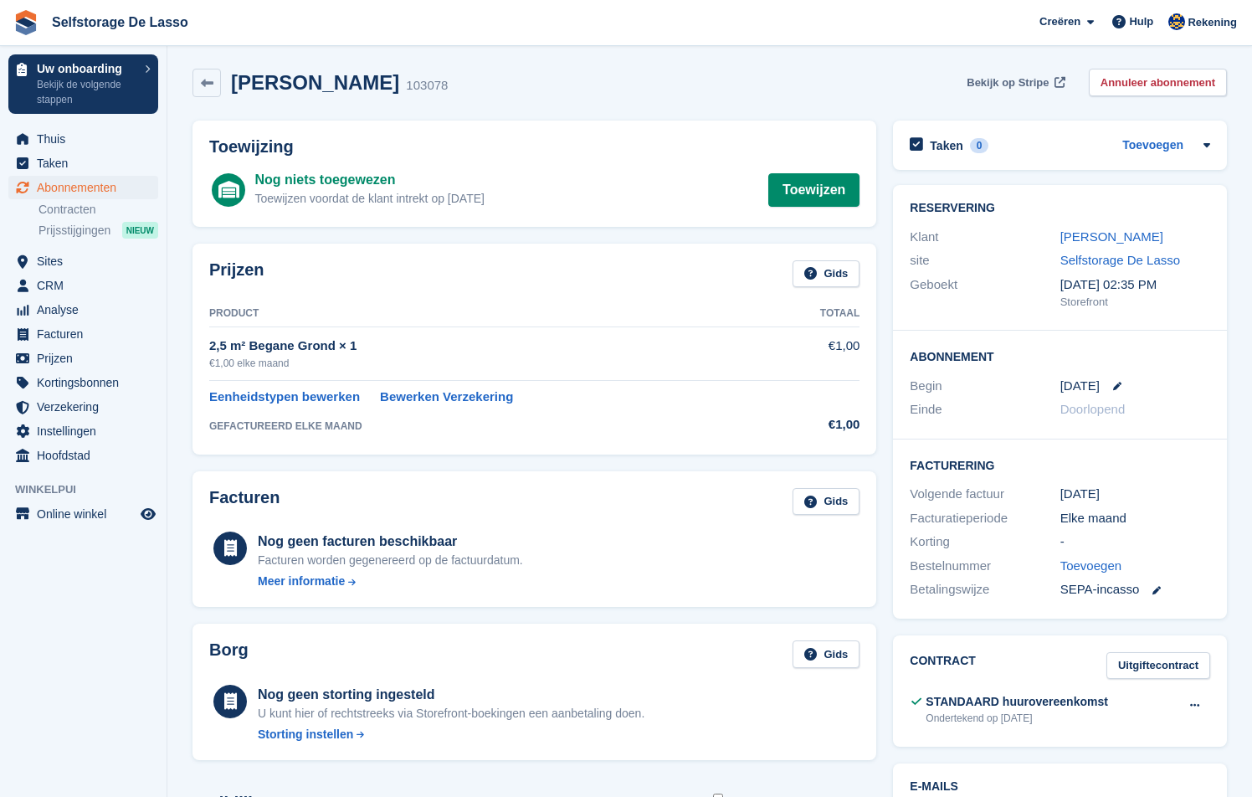
click at [1039, 79] on span "Bekijk op Stripe" at bounding box center [1007, 82] width 82 height 17
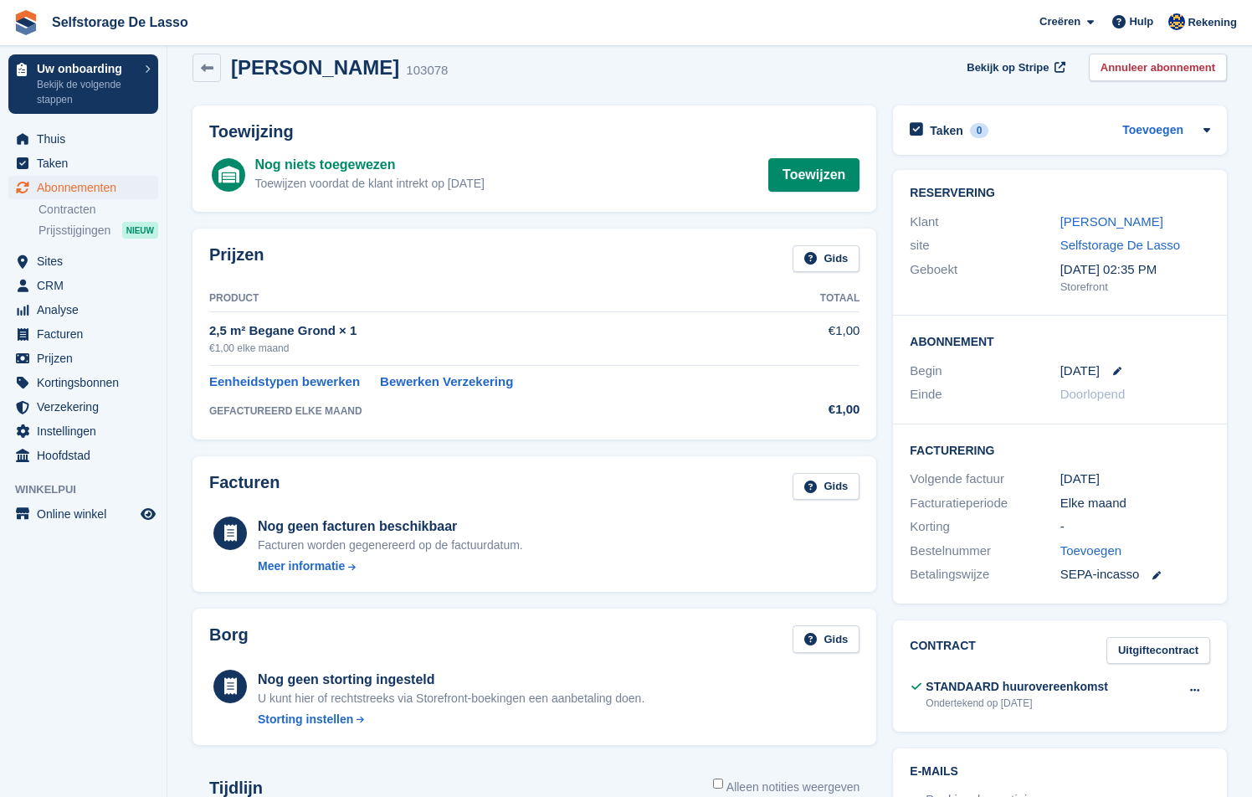
scroll to position [122, 0]
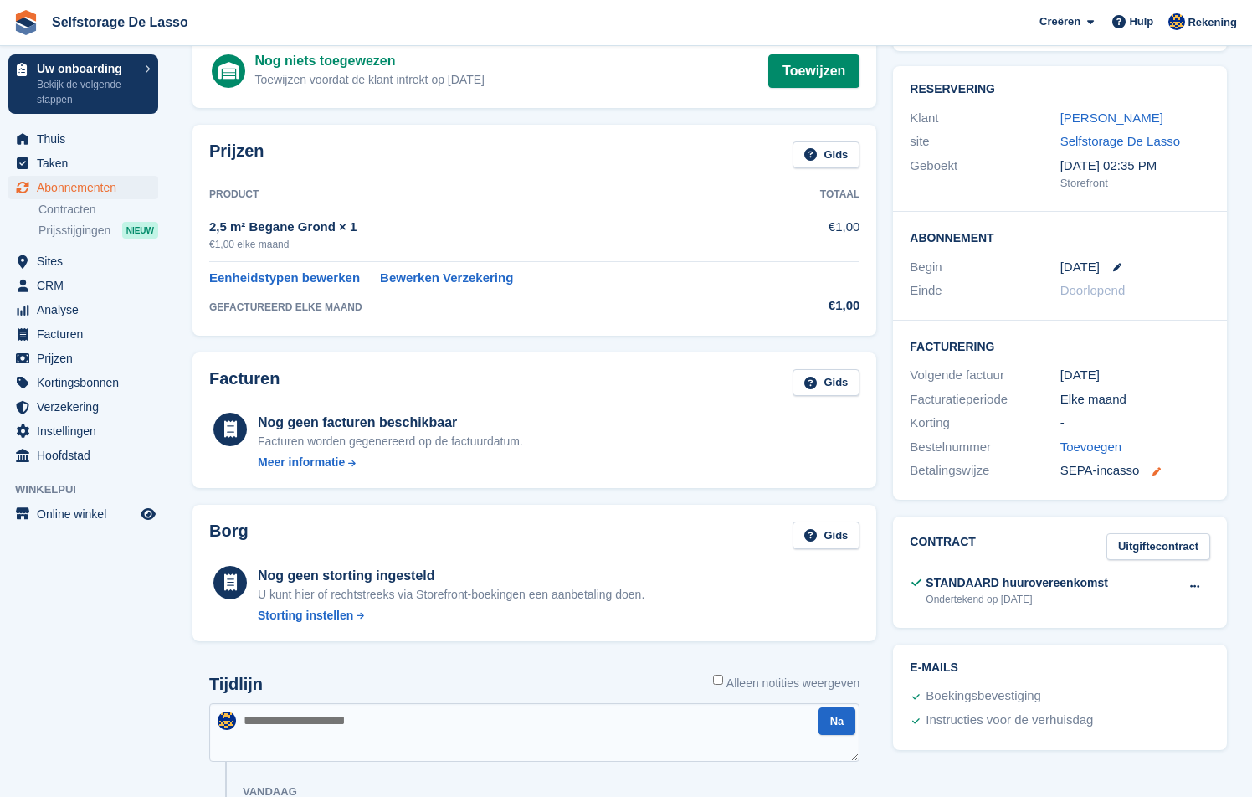
click at [1158, 468] on icon at bounding box center [1156, 471] width 8 height 8
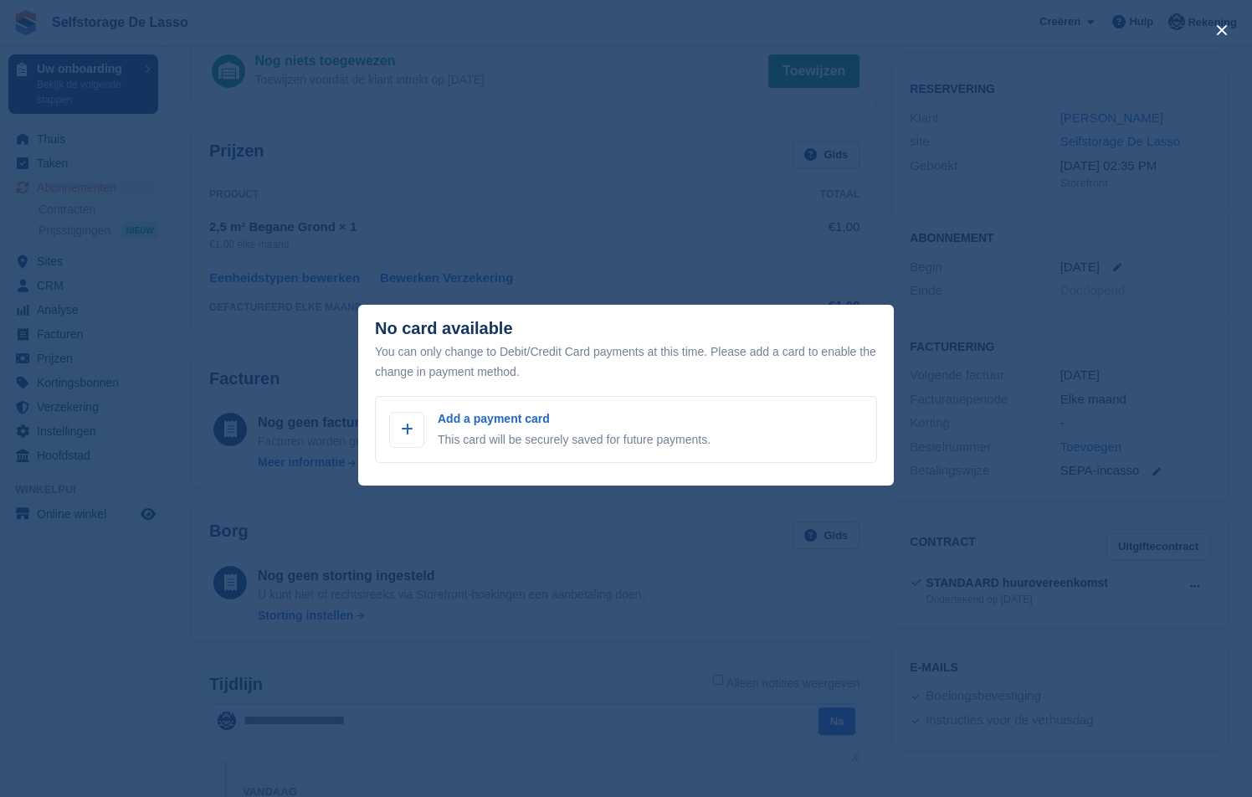
click at [767, 252] on div "close" at bounding box center [626, 398] width 1252 height 797
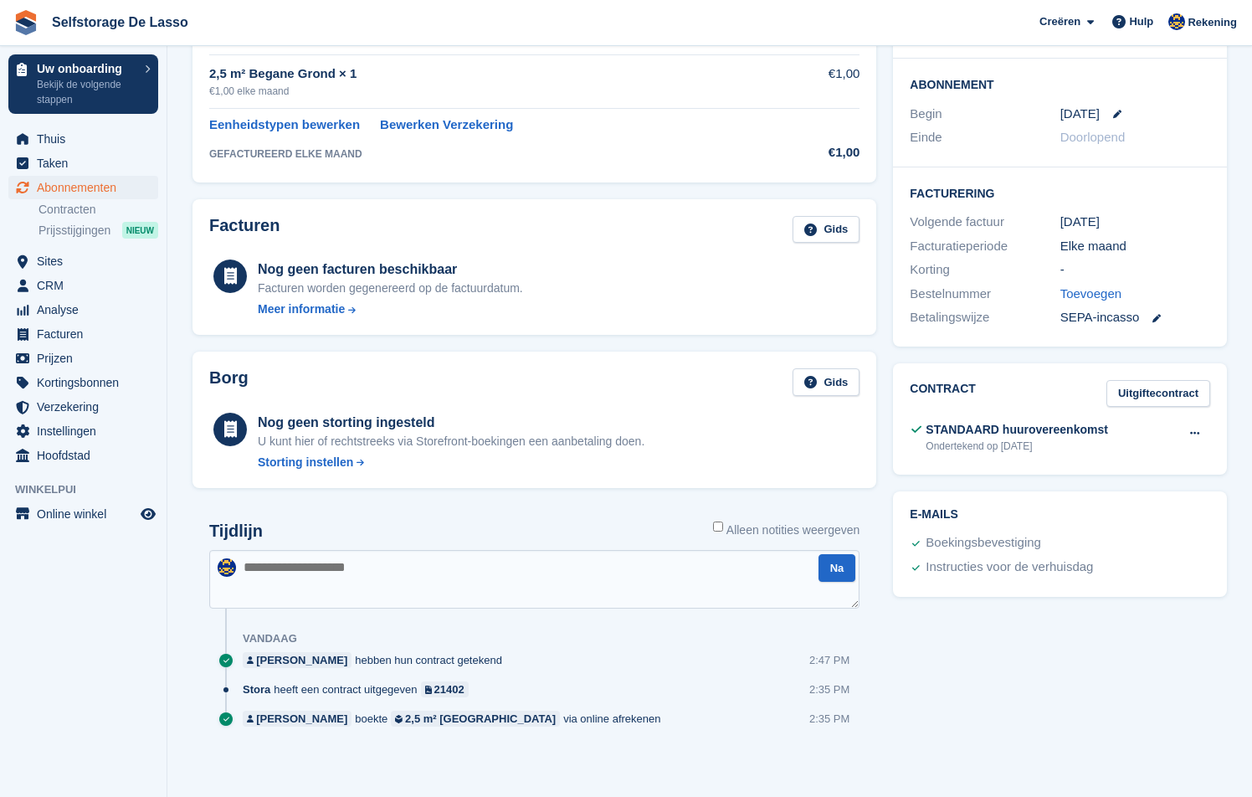
scroll to position [0, 0]
